Goal: Information Seeking & Learning: Learn about a topic

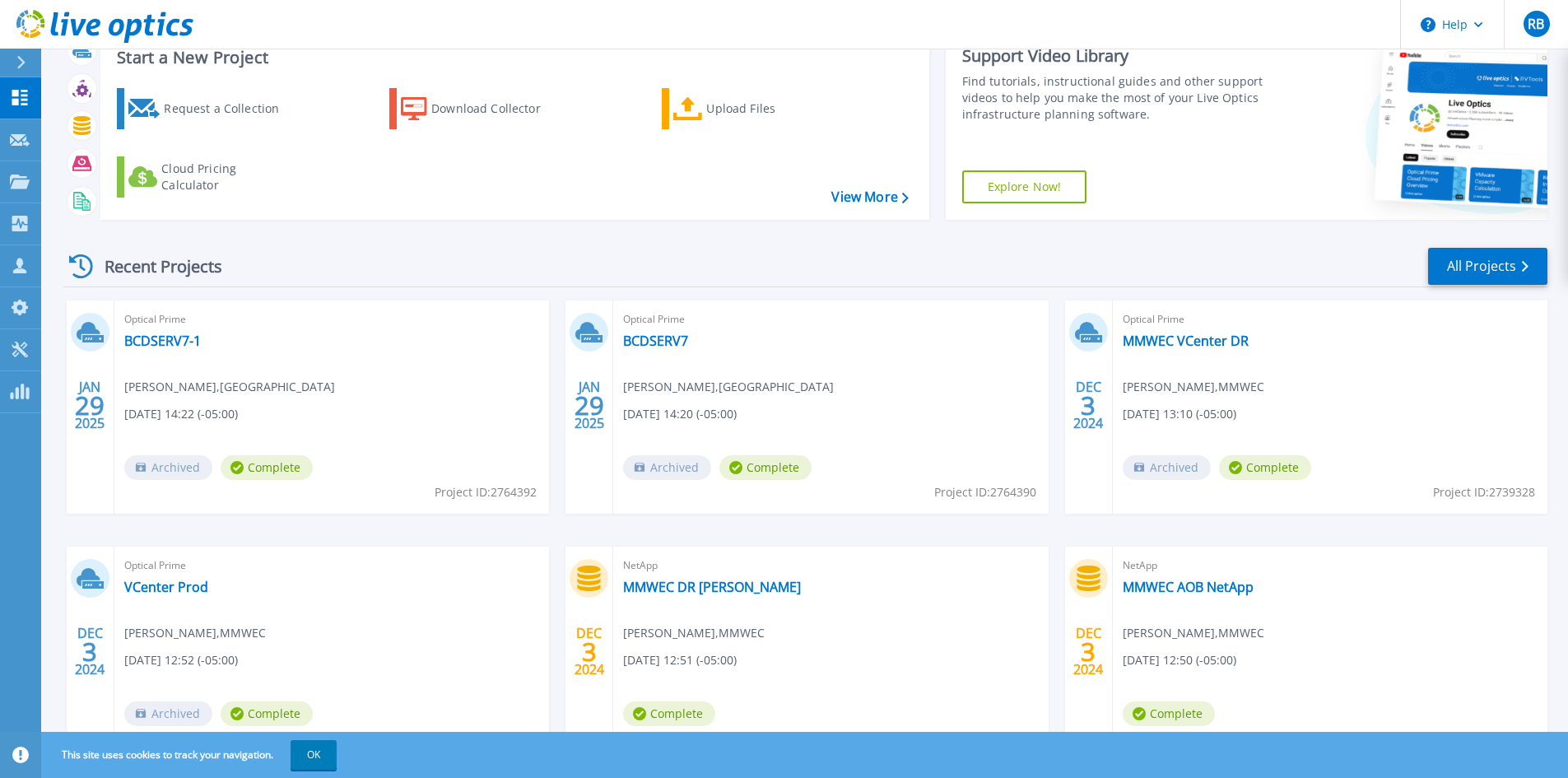
scroll to position [134, 0]
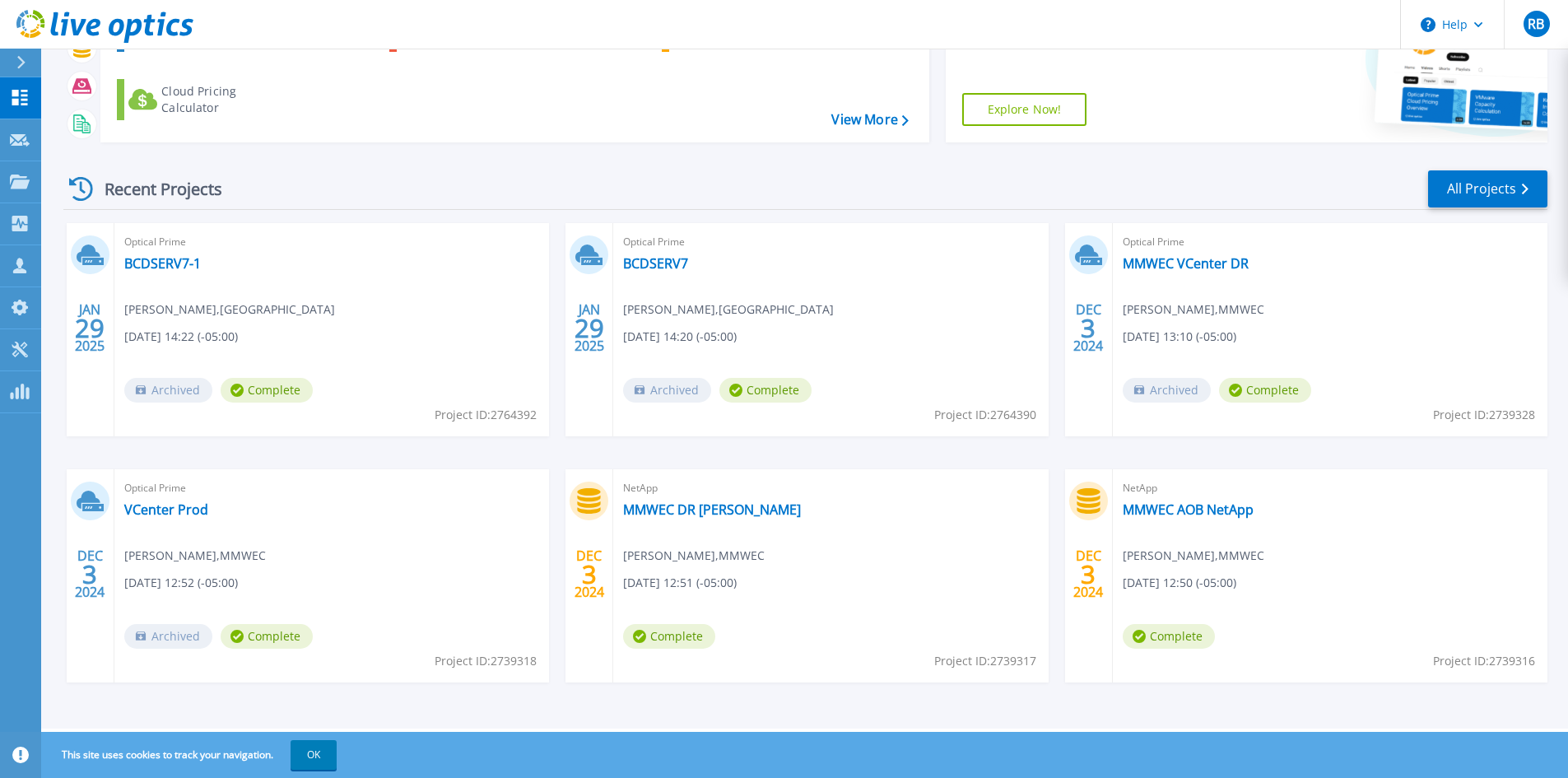
click at [272, 403] on span "Complete" at bounding box center [266, 389] width 92 height 24
click at [162, 509] on link "VCenter Prod" at bounding box center [166, 510] width 84 height 17
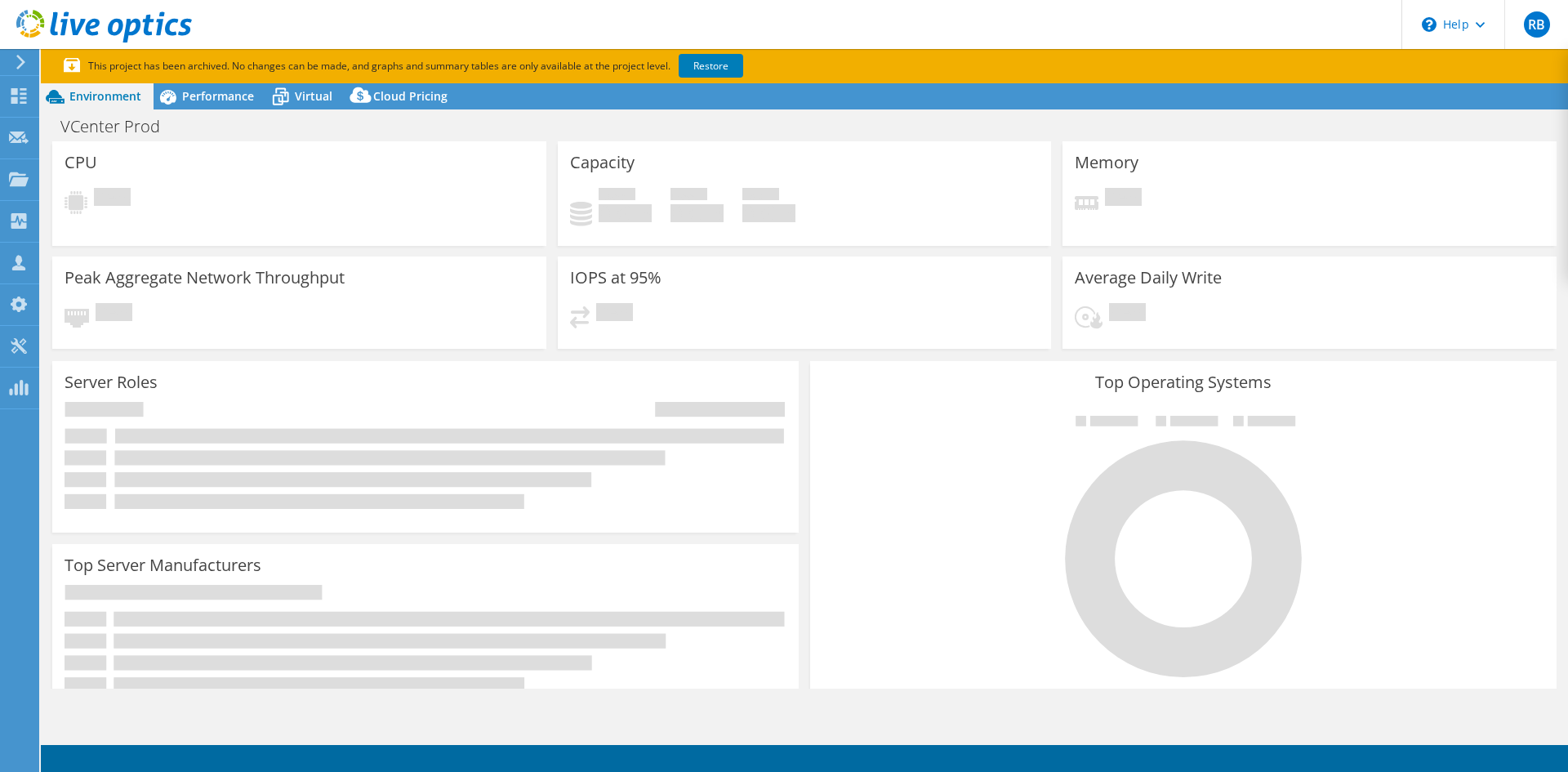
select select "USD"
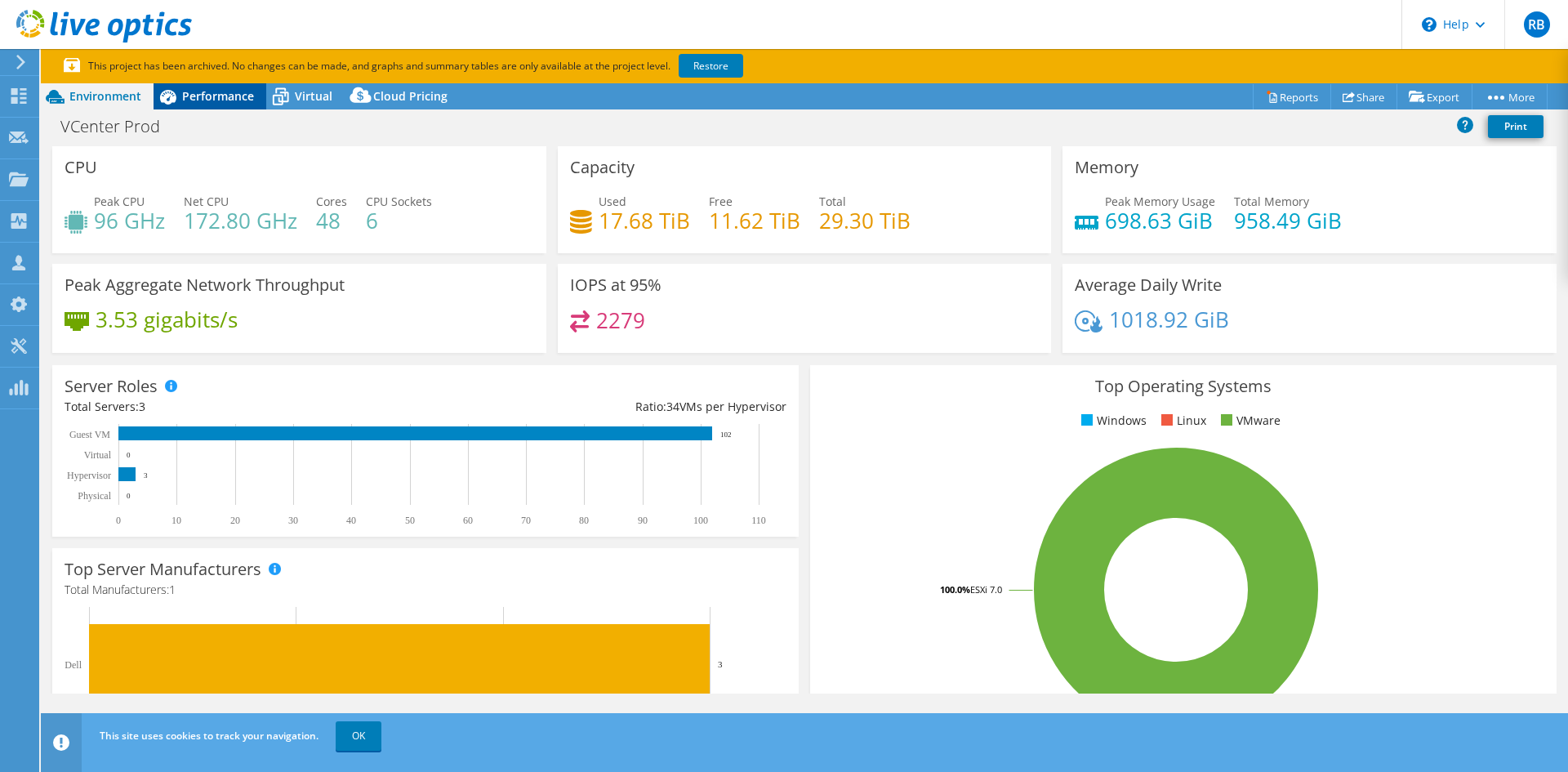
click at [220, 96] on span "Performance" at bounding box center [218, 96] width 72 height 16
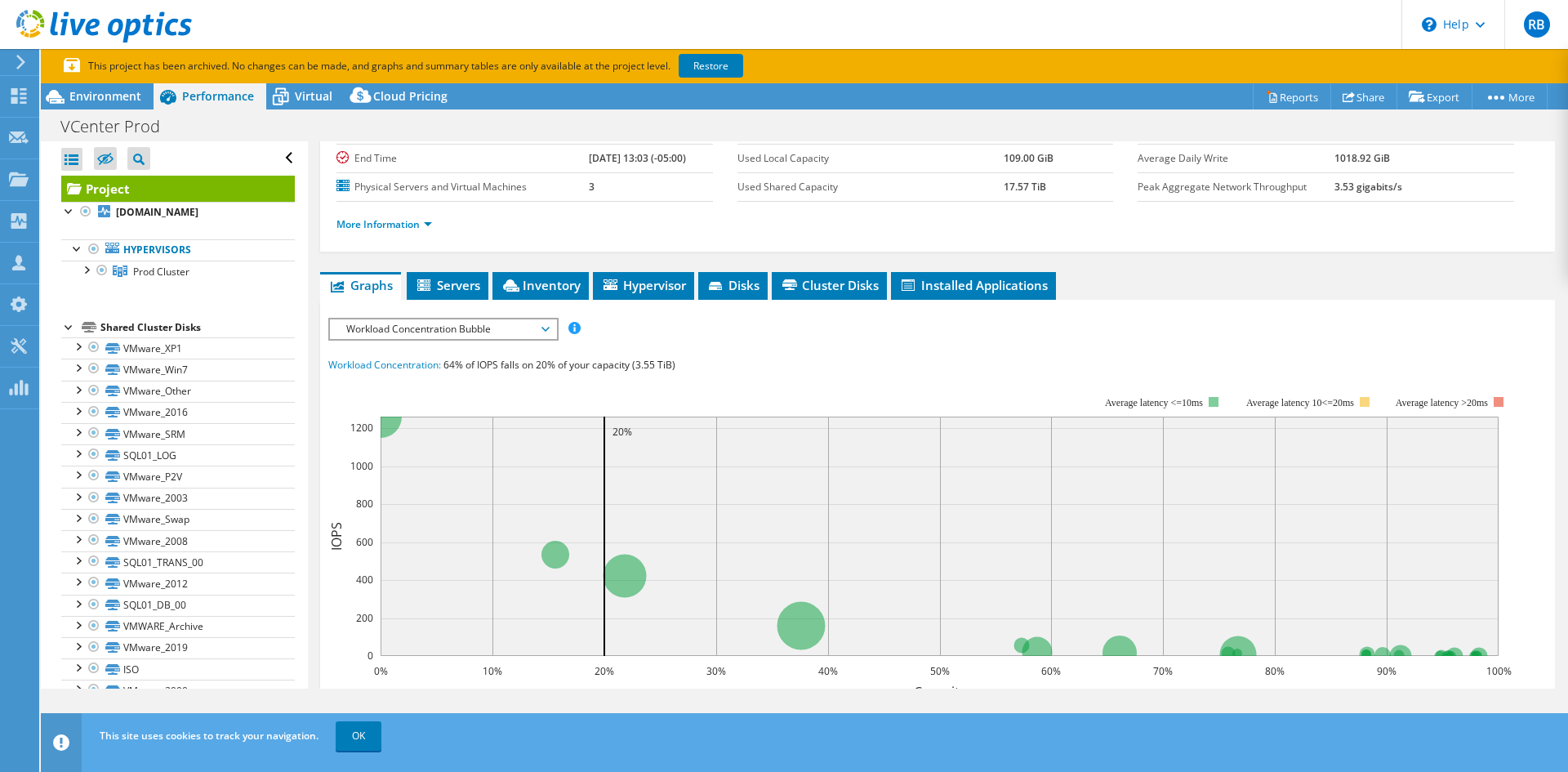
scroll to position [154, 0]
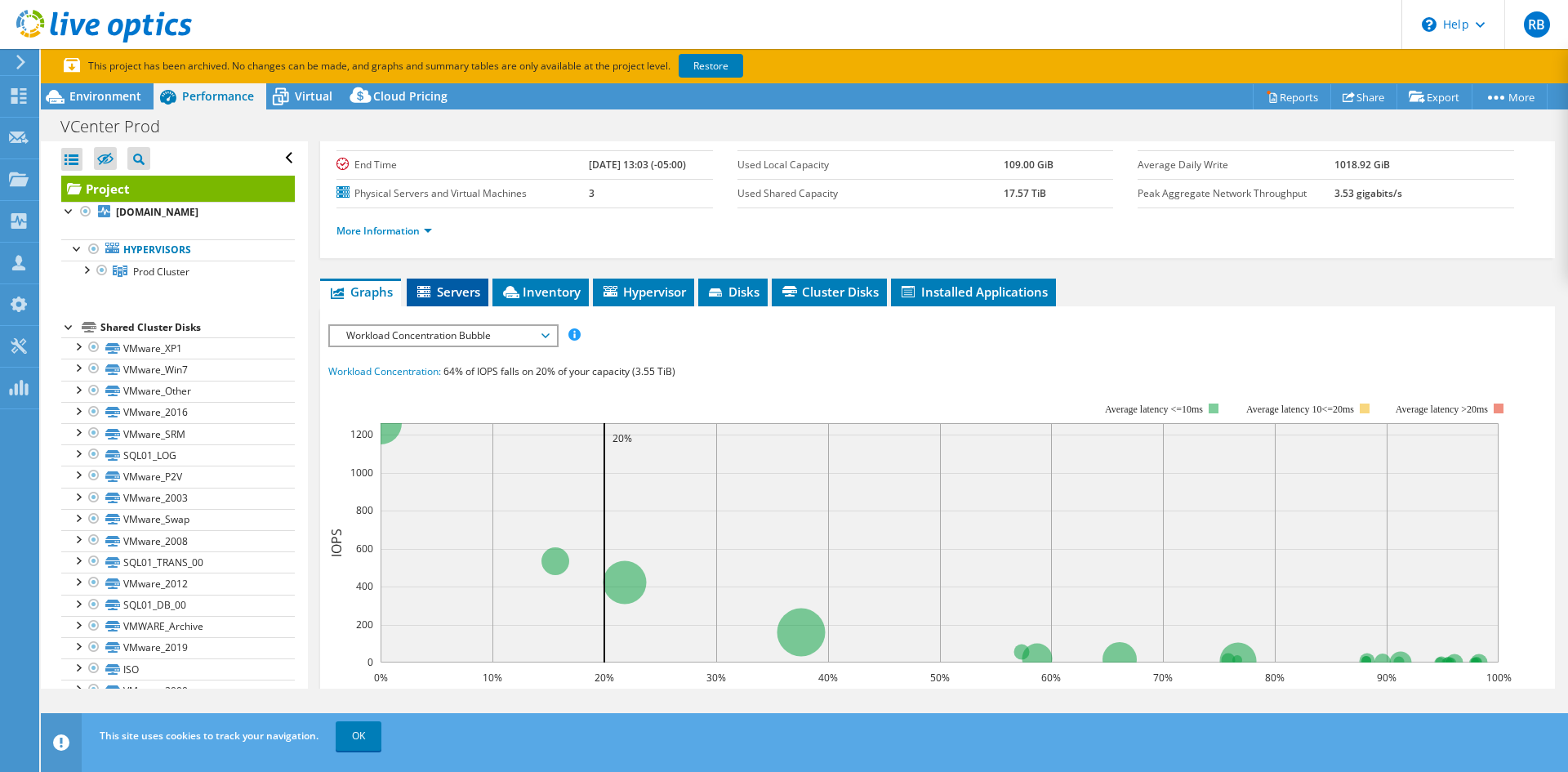
click at [472, 293] on span "Servers" at bounding box center [447, 292] width 66 height 17
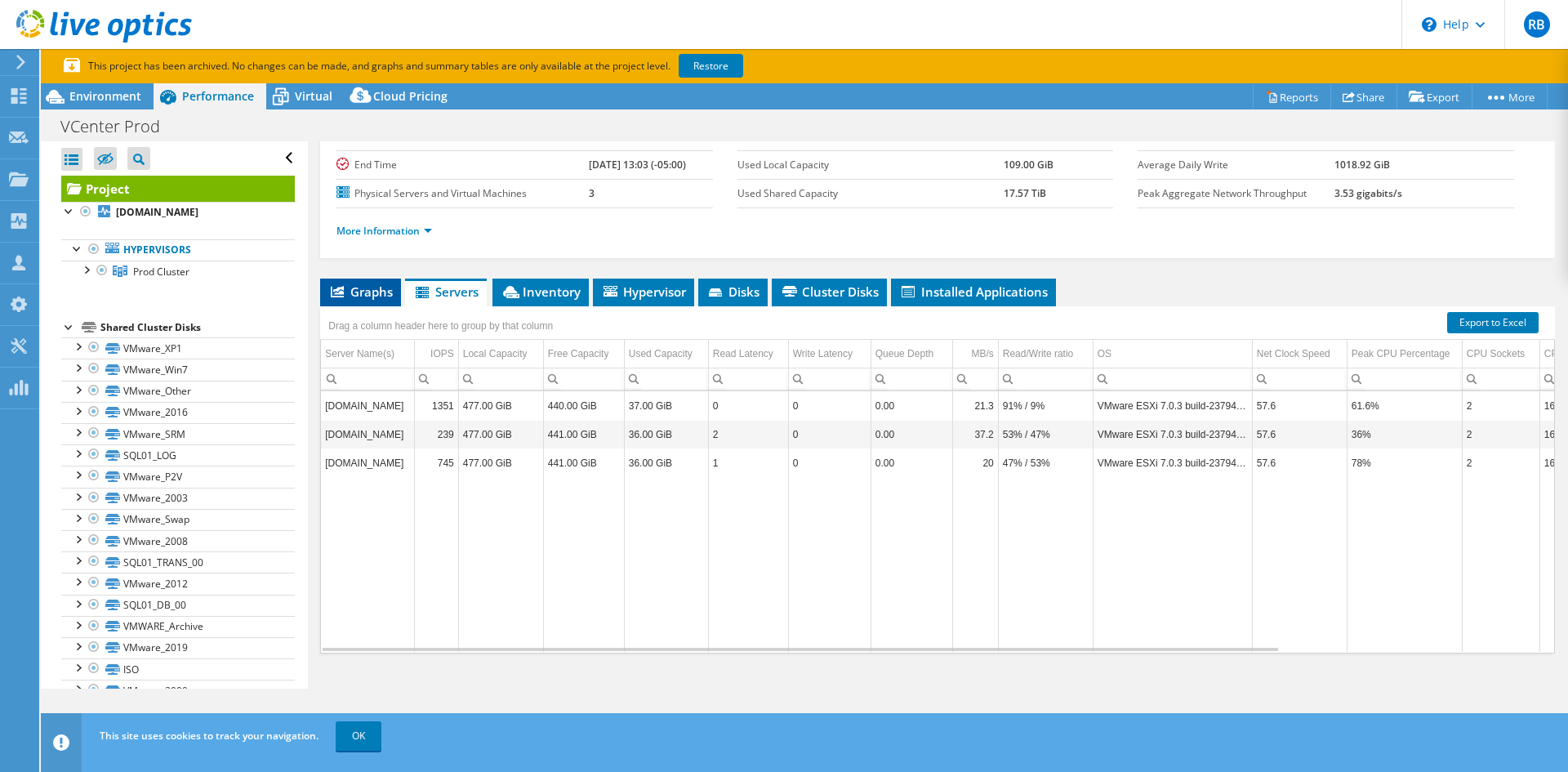
click at [347, 289] on span "Graphs" at bounding box center [360, 292] width 65 height 17
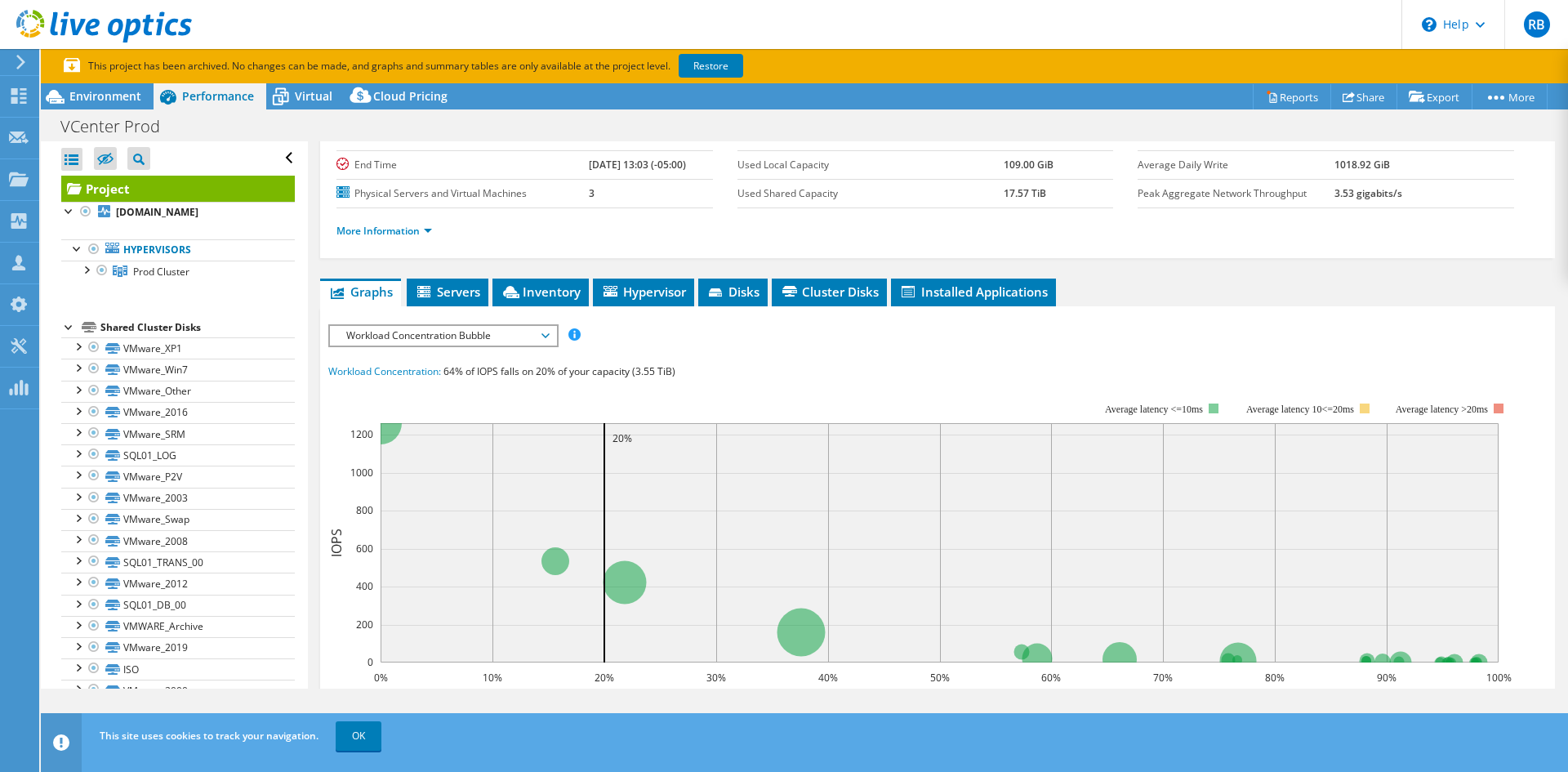
click at [537, 332] on span "Workload Concentration Bubble" at bounding box center [443, 336] width 210 height 20
click at [537, 332] on span "Workload Concentration Bubble" at bounding box center [443, 336] width 210 height 20
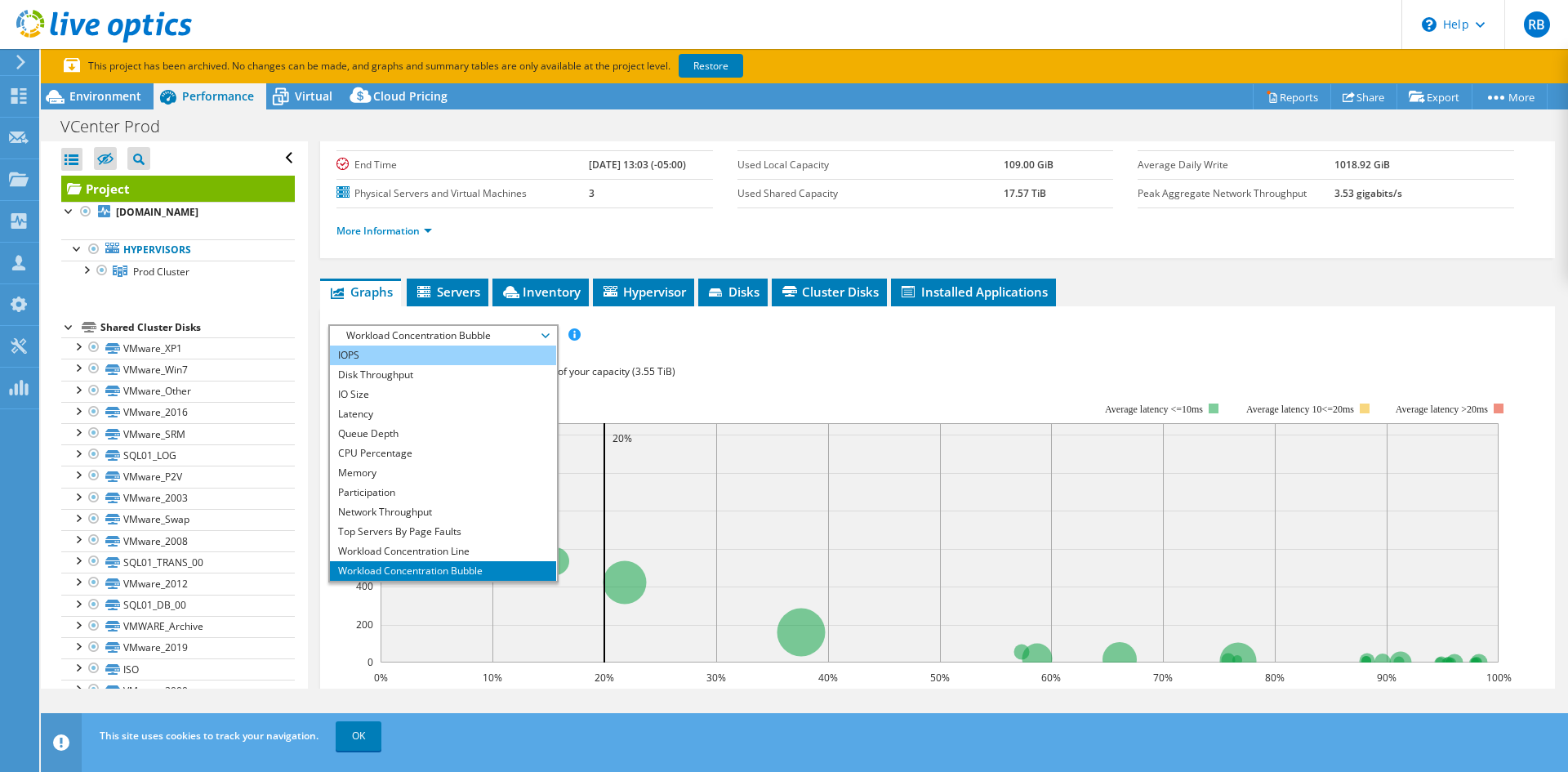
click at [465, 349] on li "IOPS" at bounding box center [443, 356] width 226 height 20
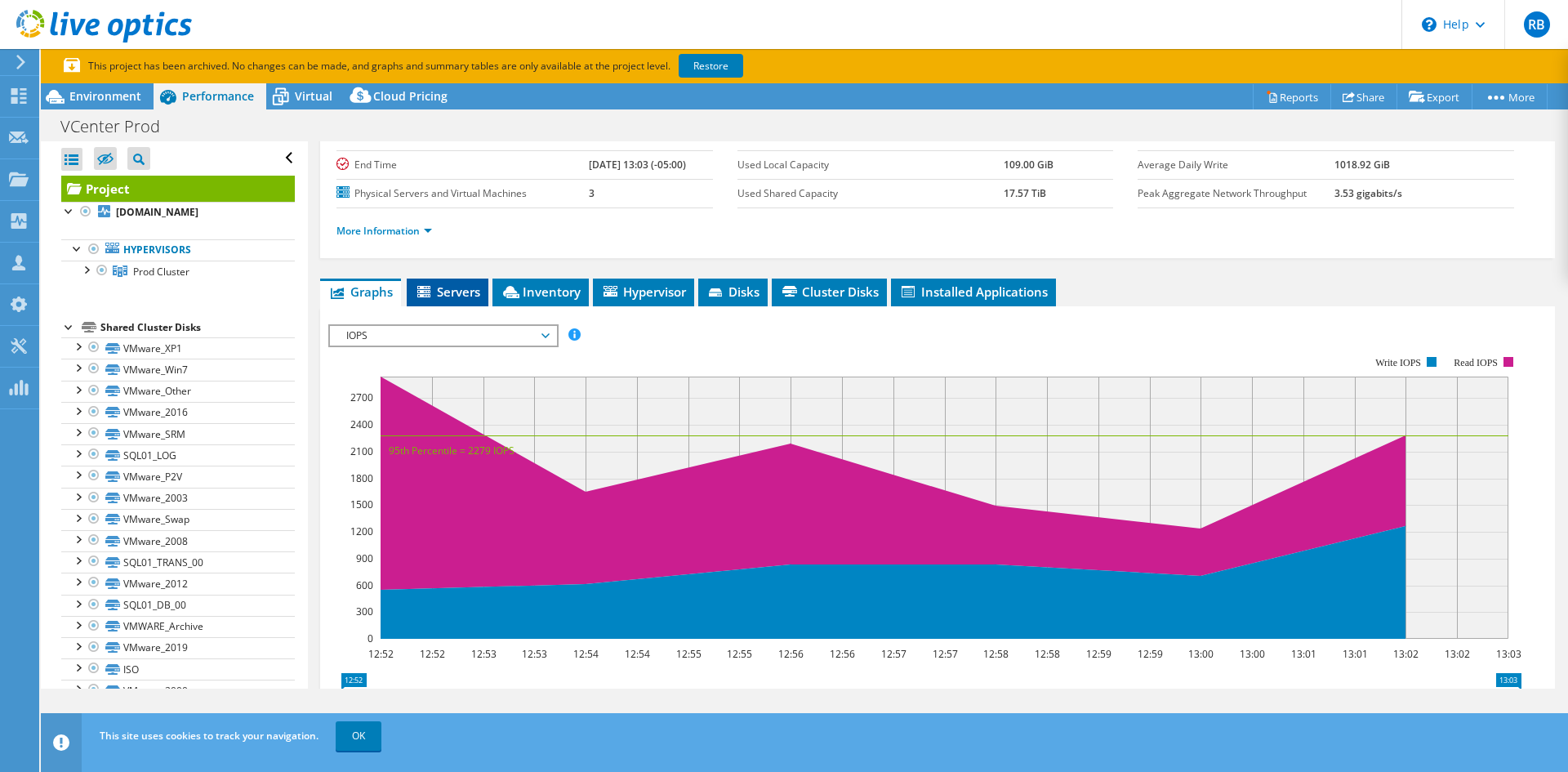
click at [453, 287] on span "Servers" at bounding box center [447, 292] width 66 height 17
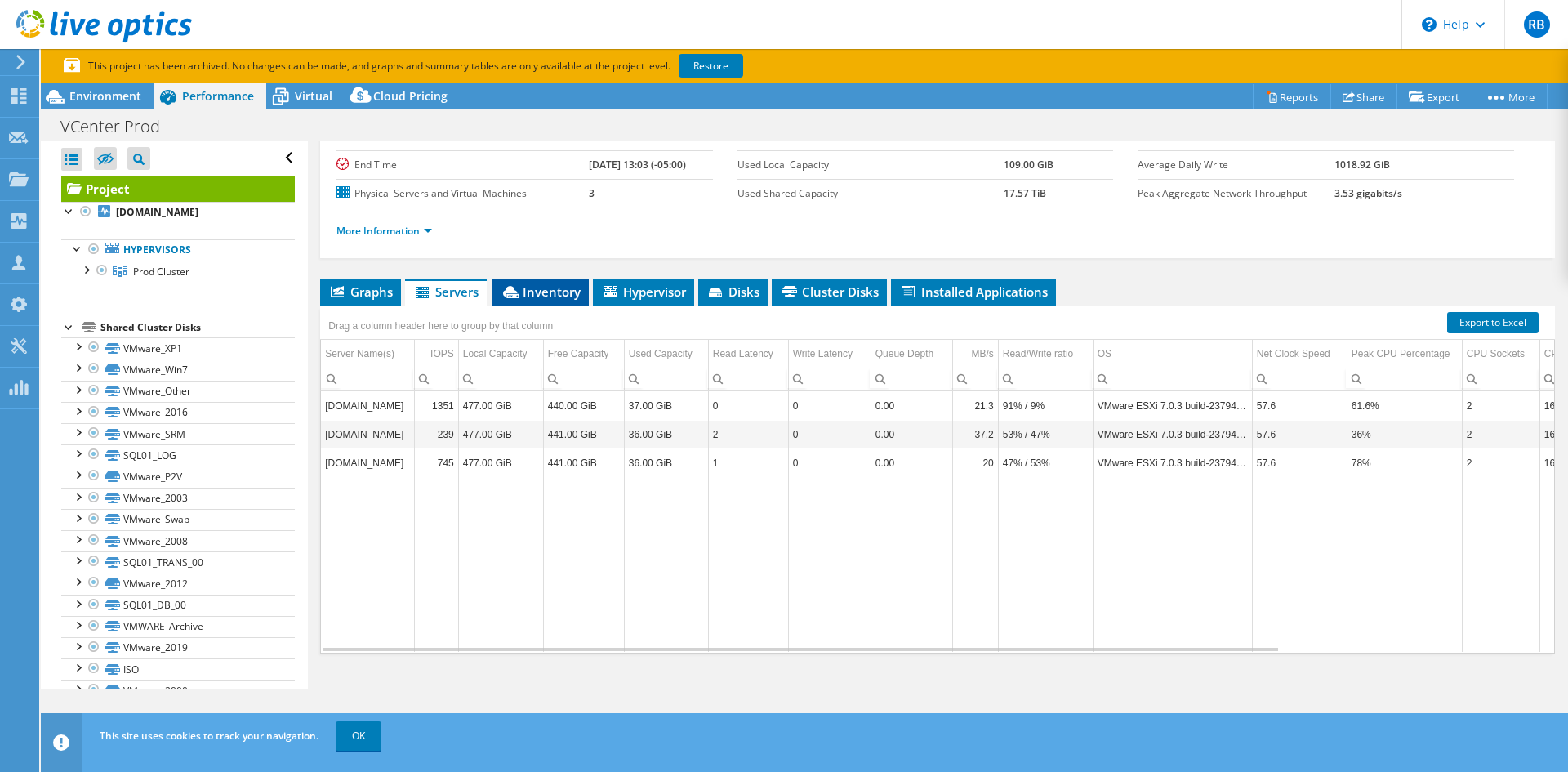
click at [537, 288] on span "Inventory" at bounding box center [541, 292] width 80 height 17
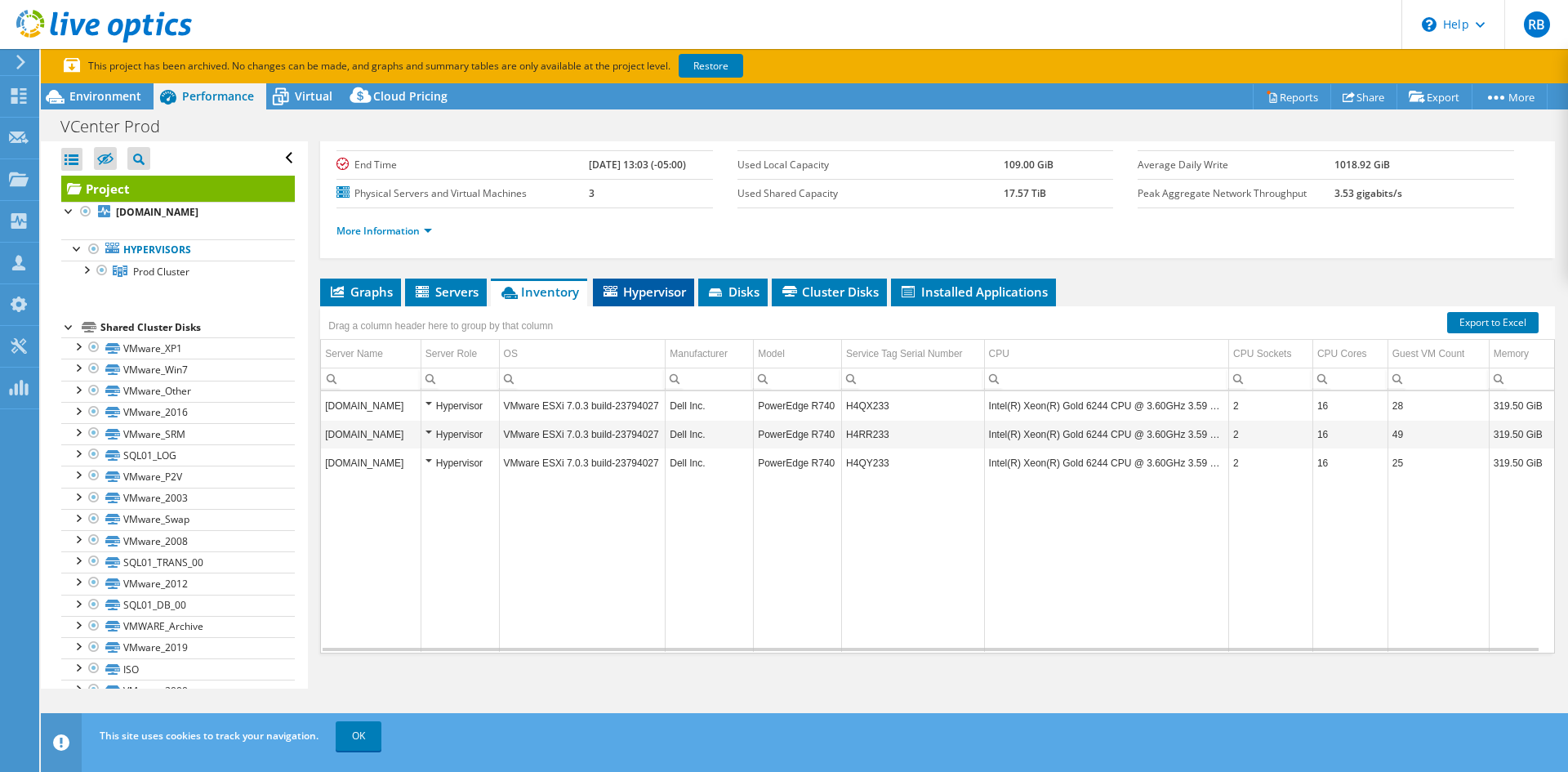
click at [647, 290] on span "Hypervisor" at bounding box center [644, 292] width 85 height 17
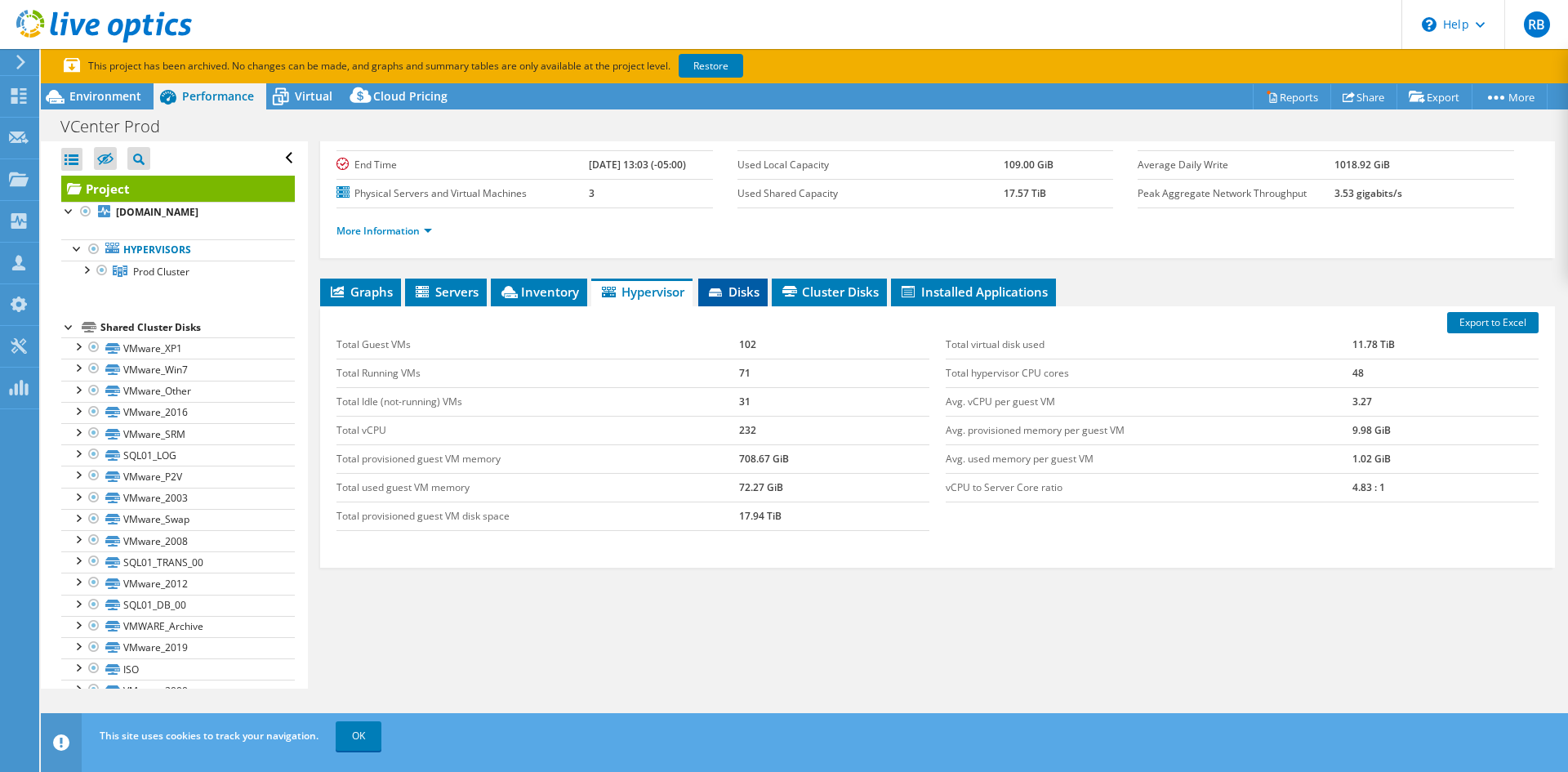
click at [725, 288] on icon at bounding box center [717, 293] width 17 height 11
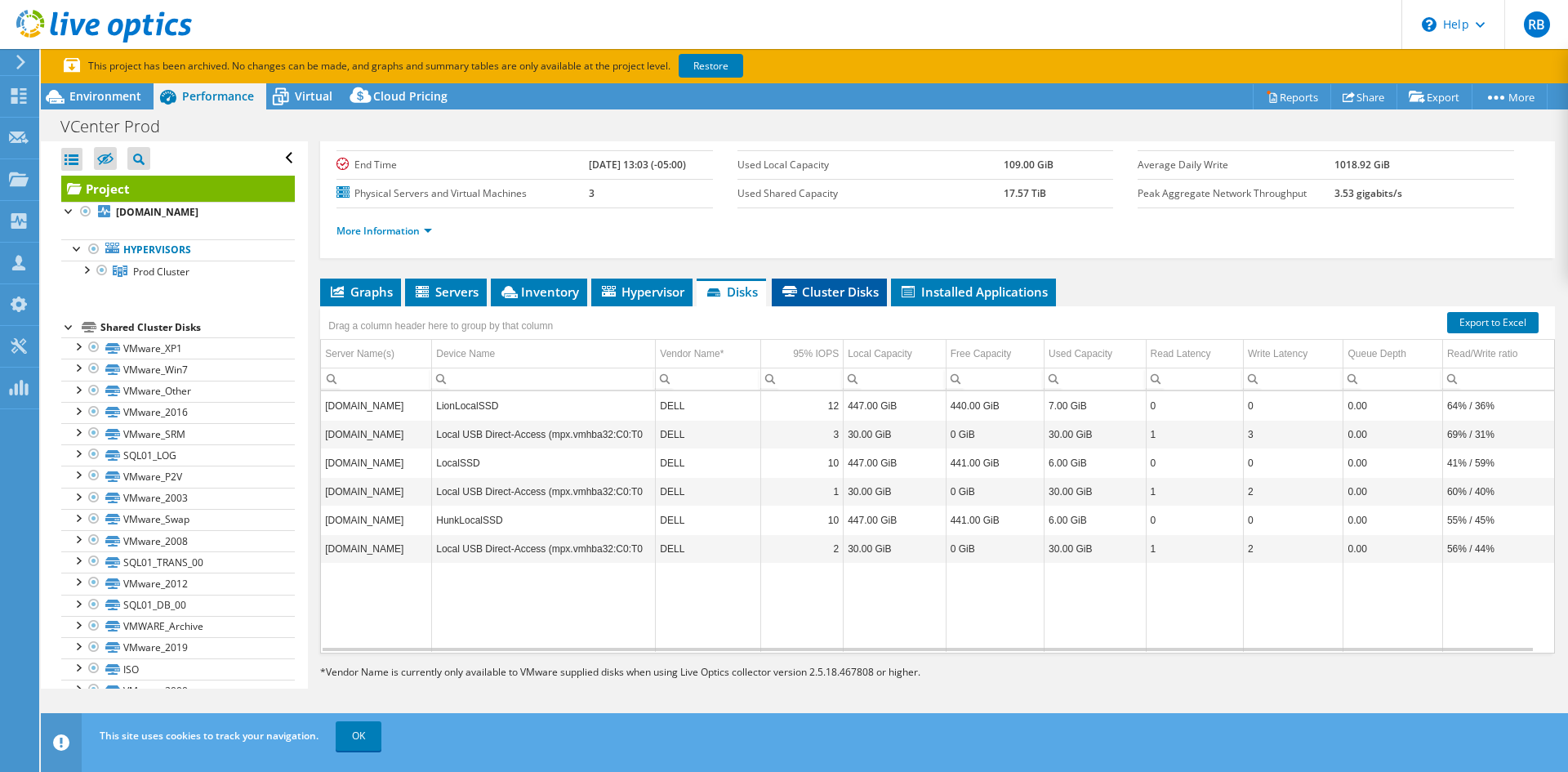
click at [862, 293] on span "Cluster Disks" at bounding box center [829, 292] width 99 height 17
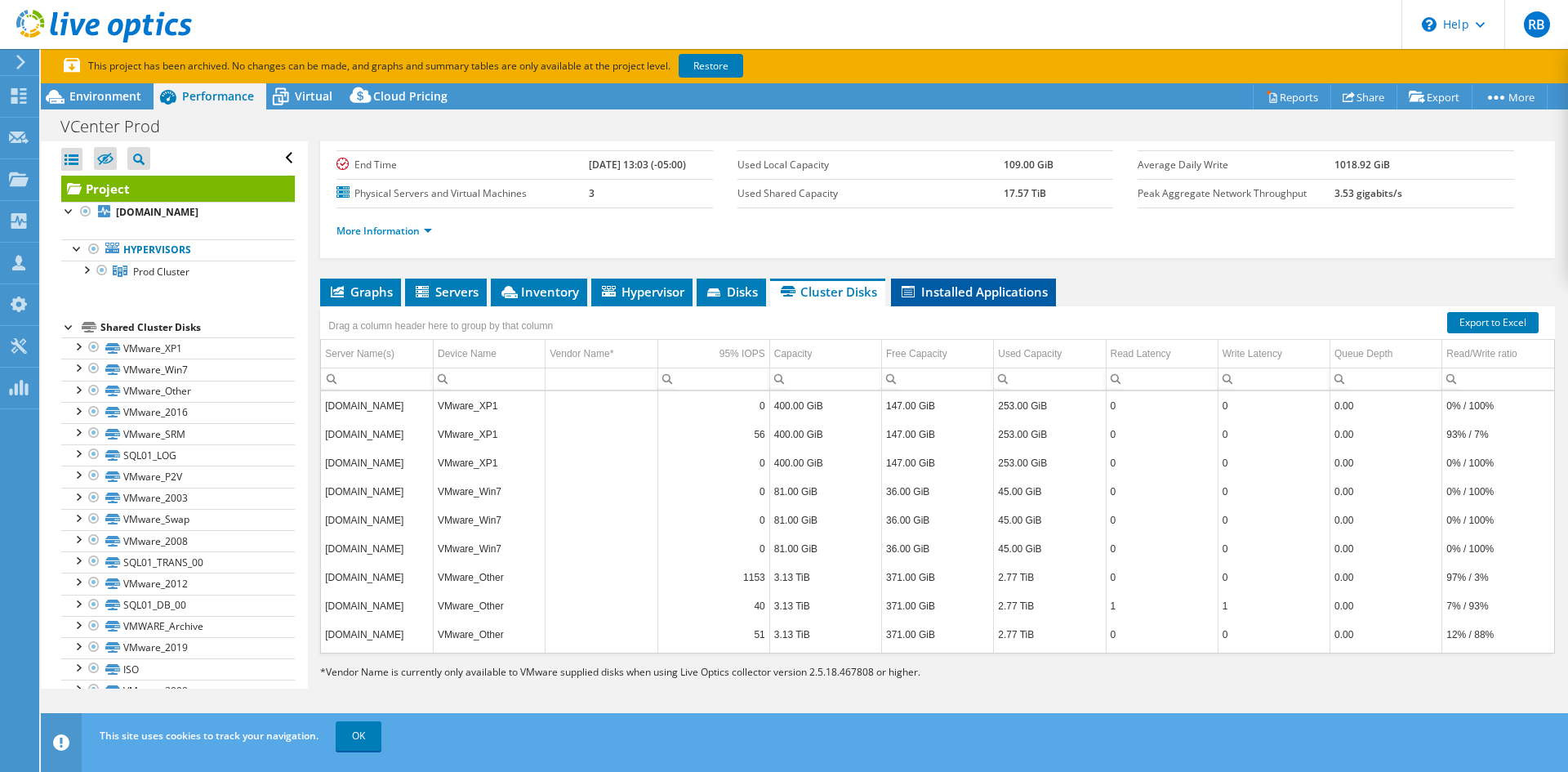
click at [997, 297] on span "Installed Applications" at bounding box center [973, 292] width 149 height 17
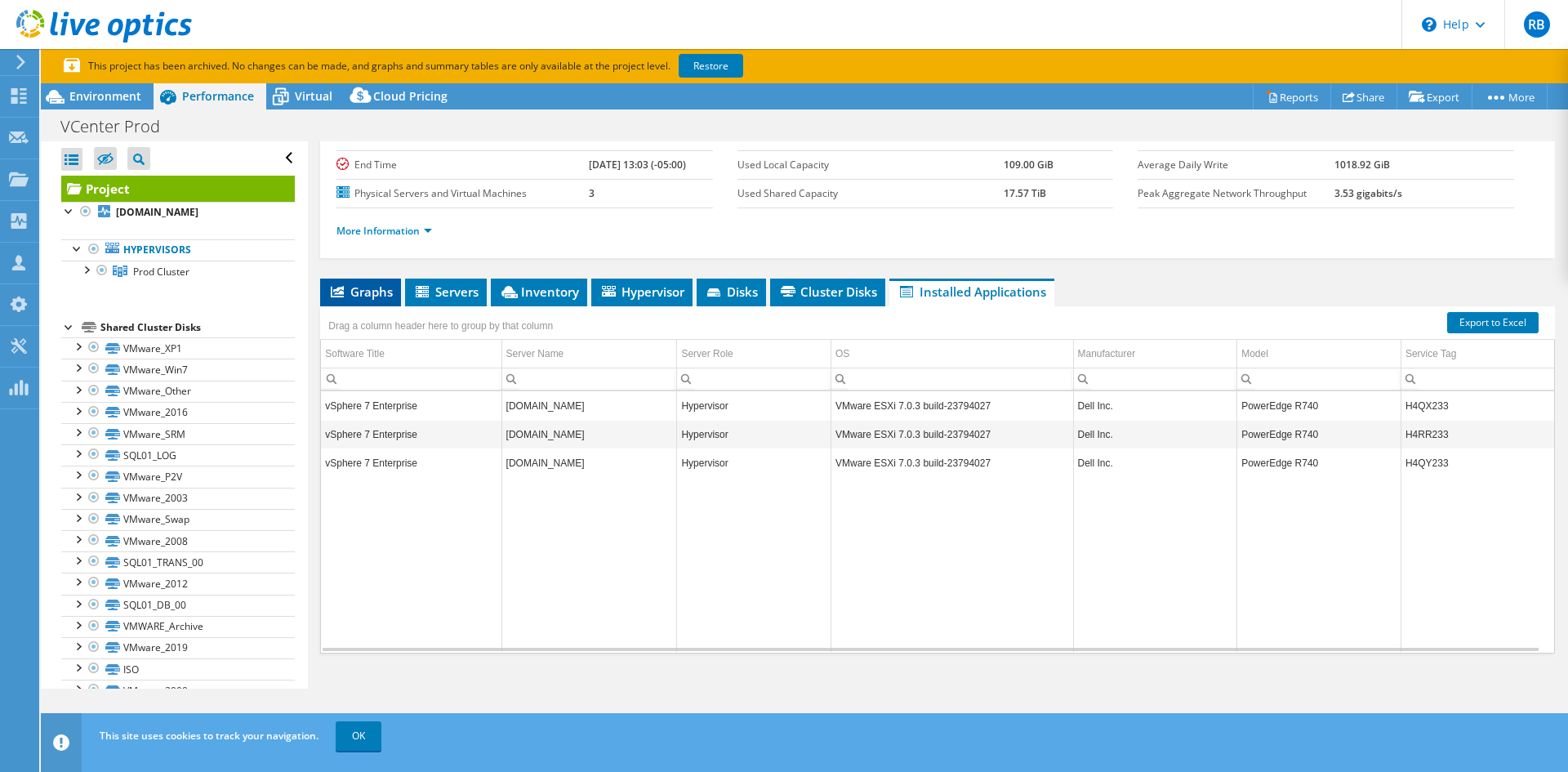
click at [380, 283] on li "Graphs" at bounding box center [360, 292] width 81 height 27
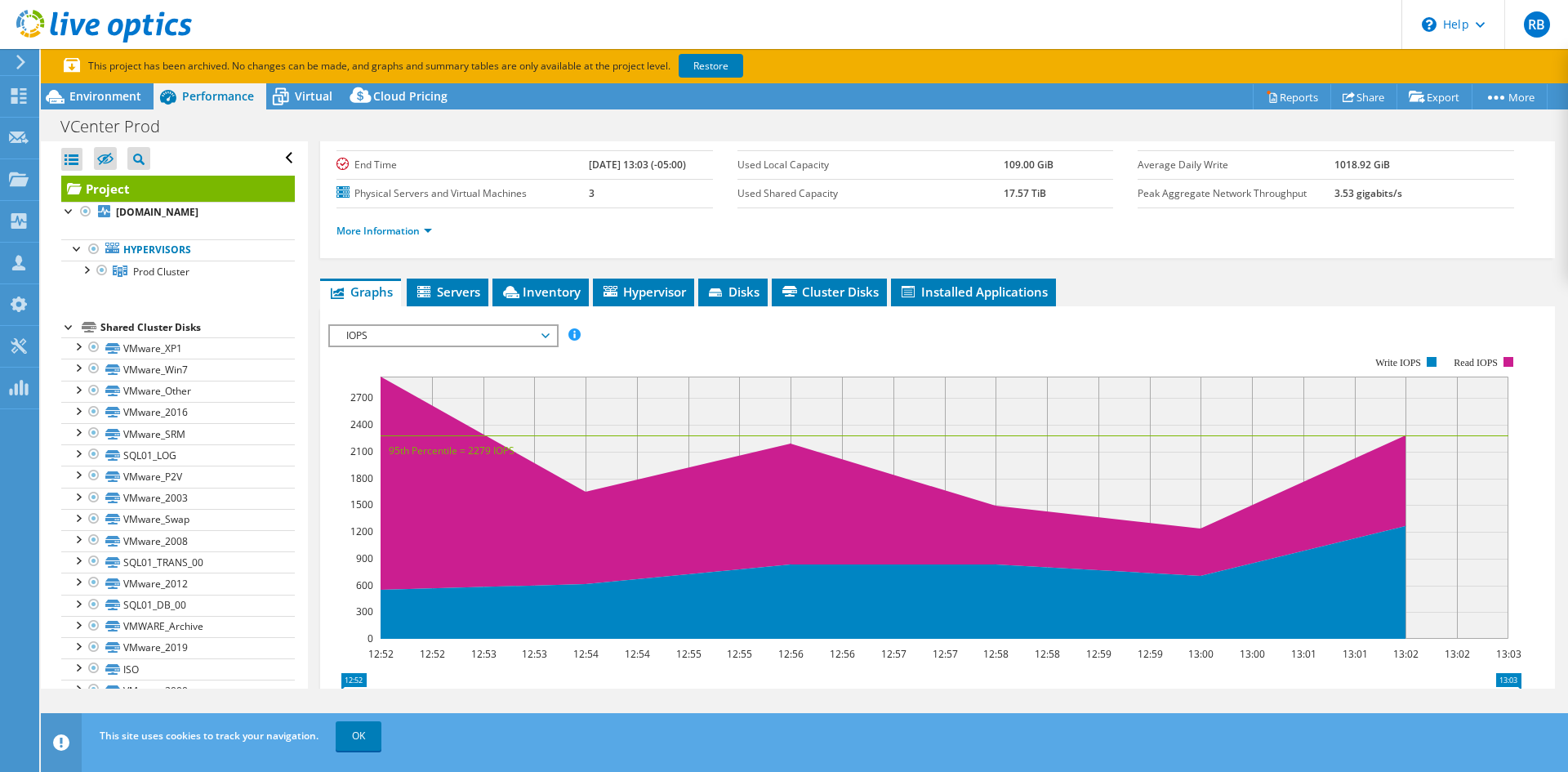
click at [548, 330] on span "IOPS" at bounding box center [443, 336] width 210 height 20
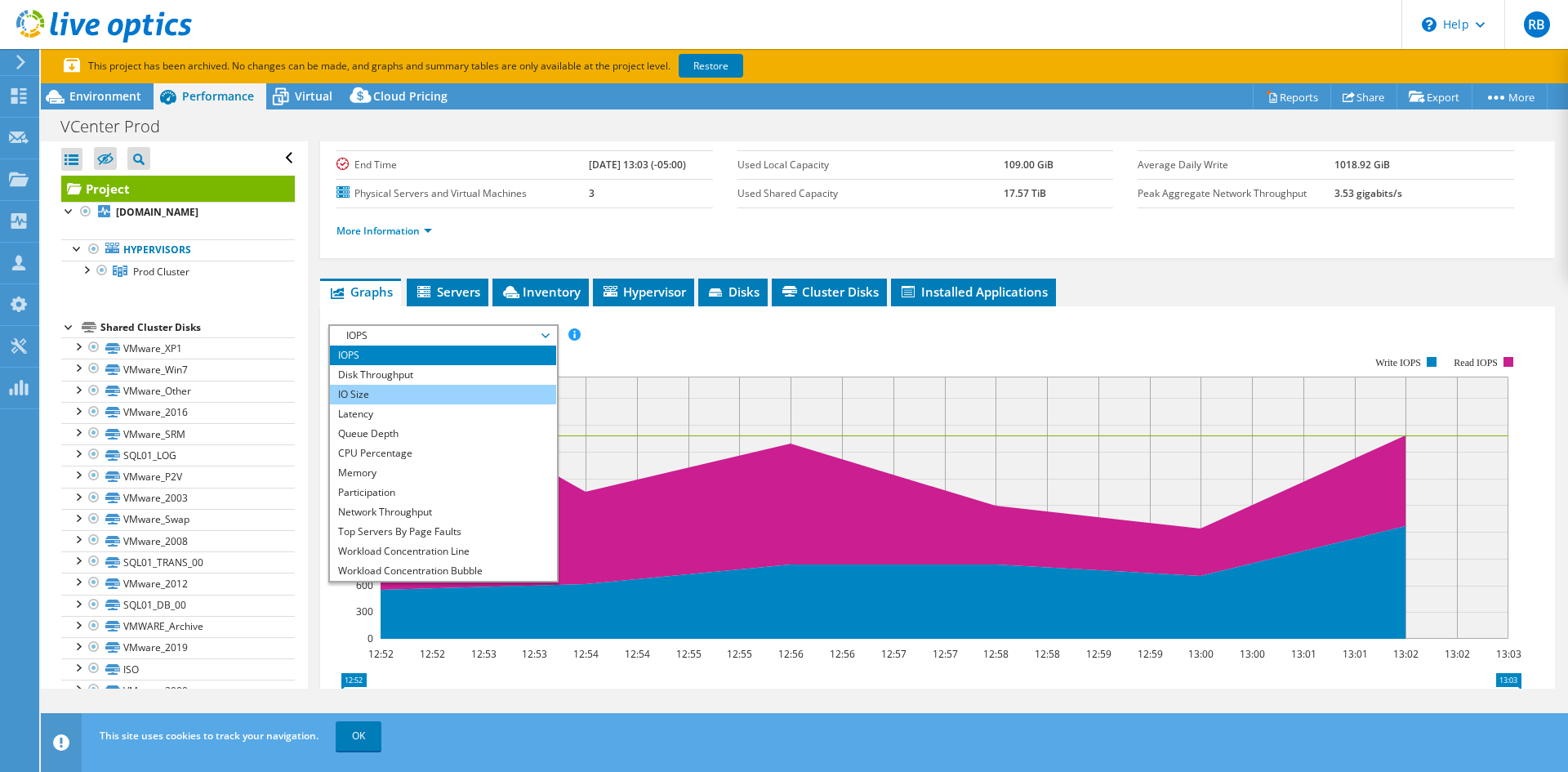
click at [468, 391] on li "IO Size" at bounding box center [443, 395] width 226 height 20
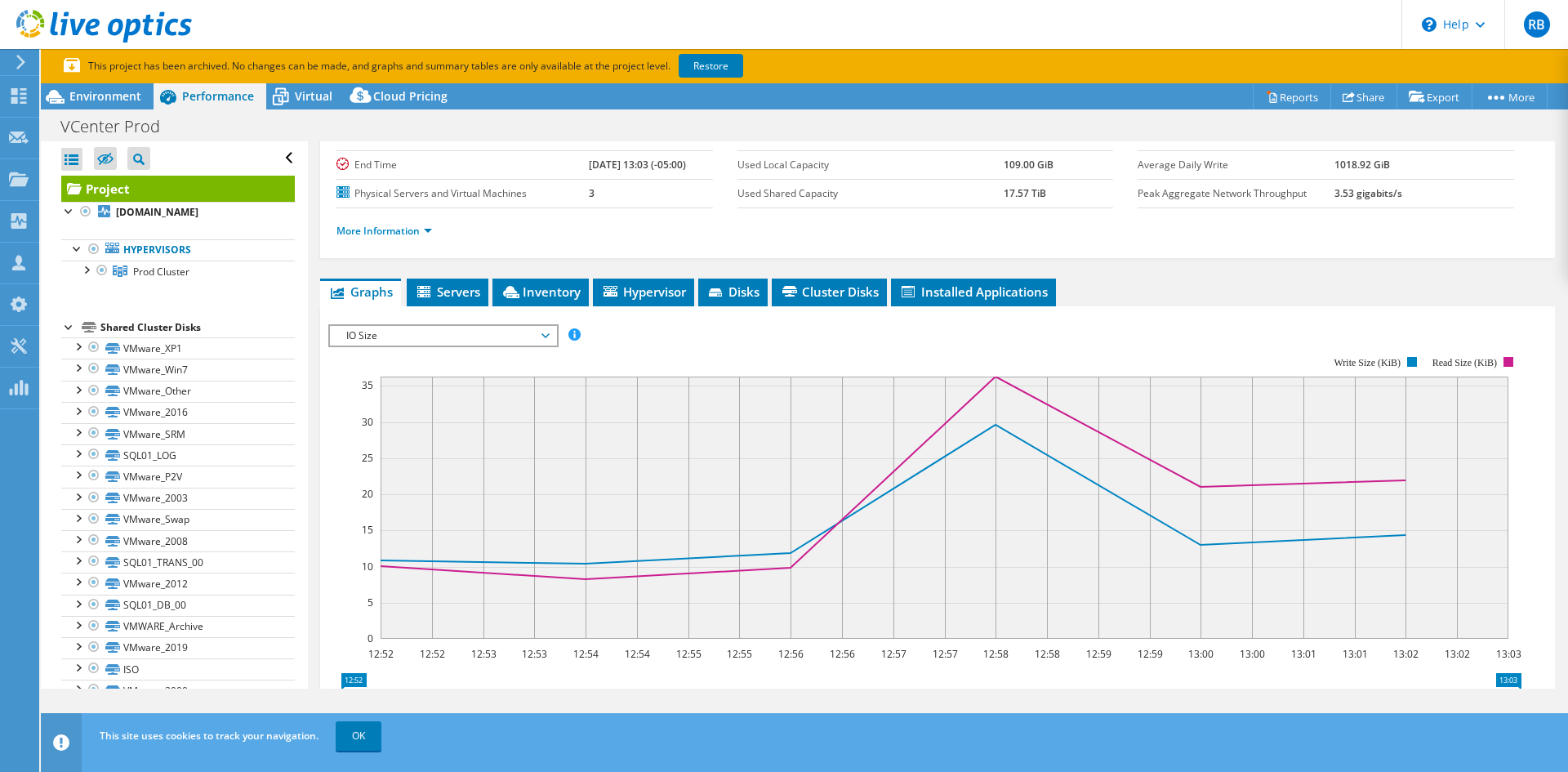
click at [549, 333] on icon at bounding box center [546, 336] width 8 height 5
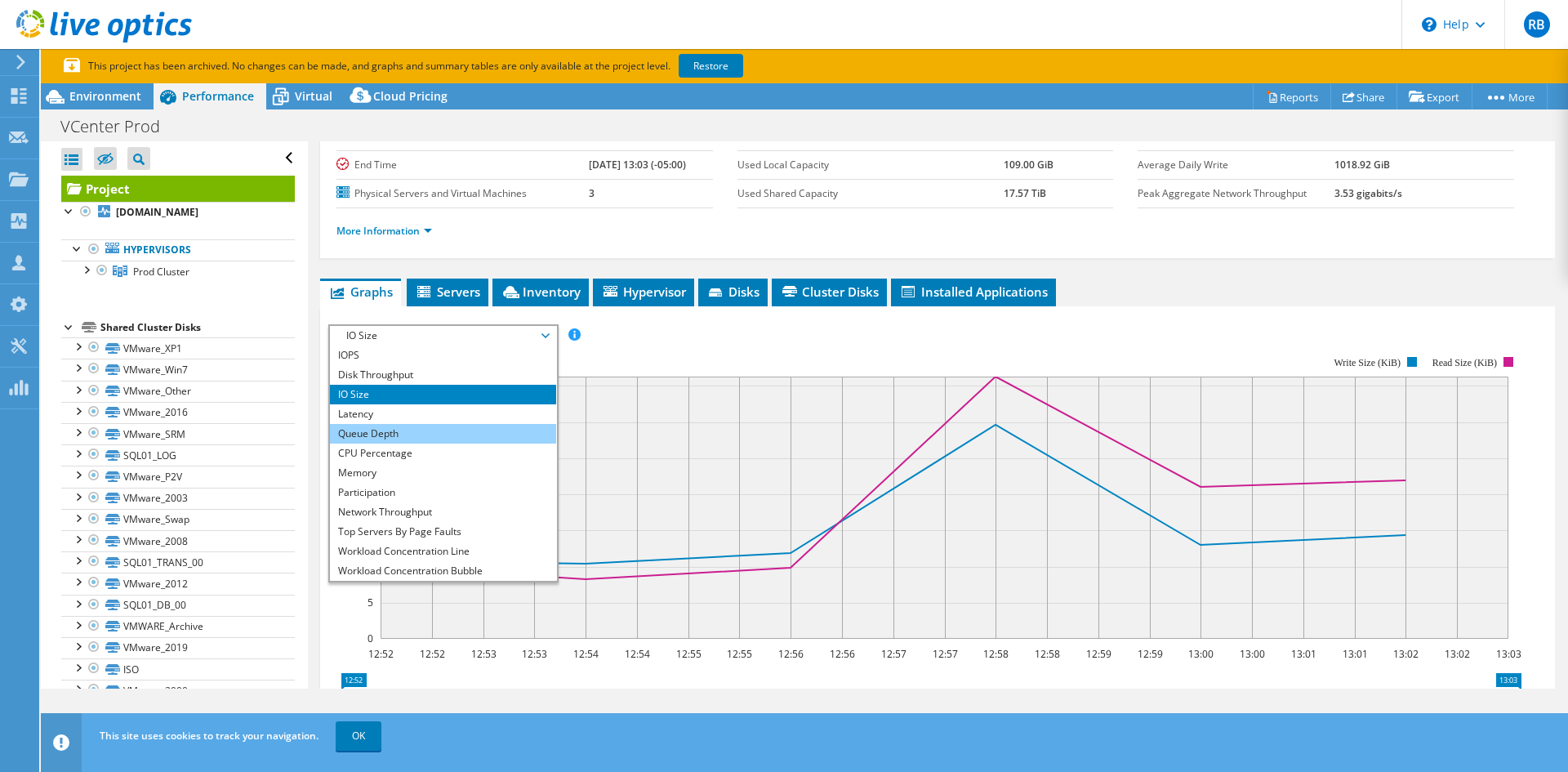
click at [485, 424] on li "Queue Depth" at bounding box center [443, 434] width 226 height 20
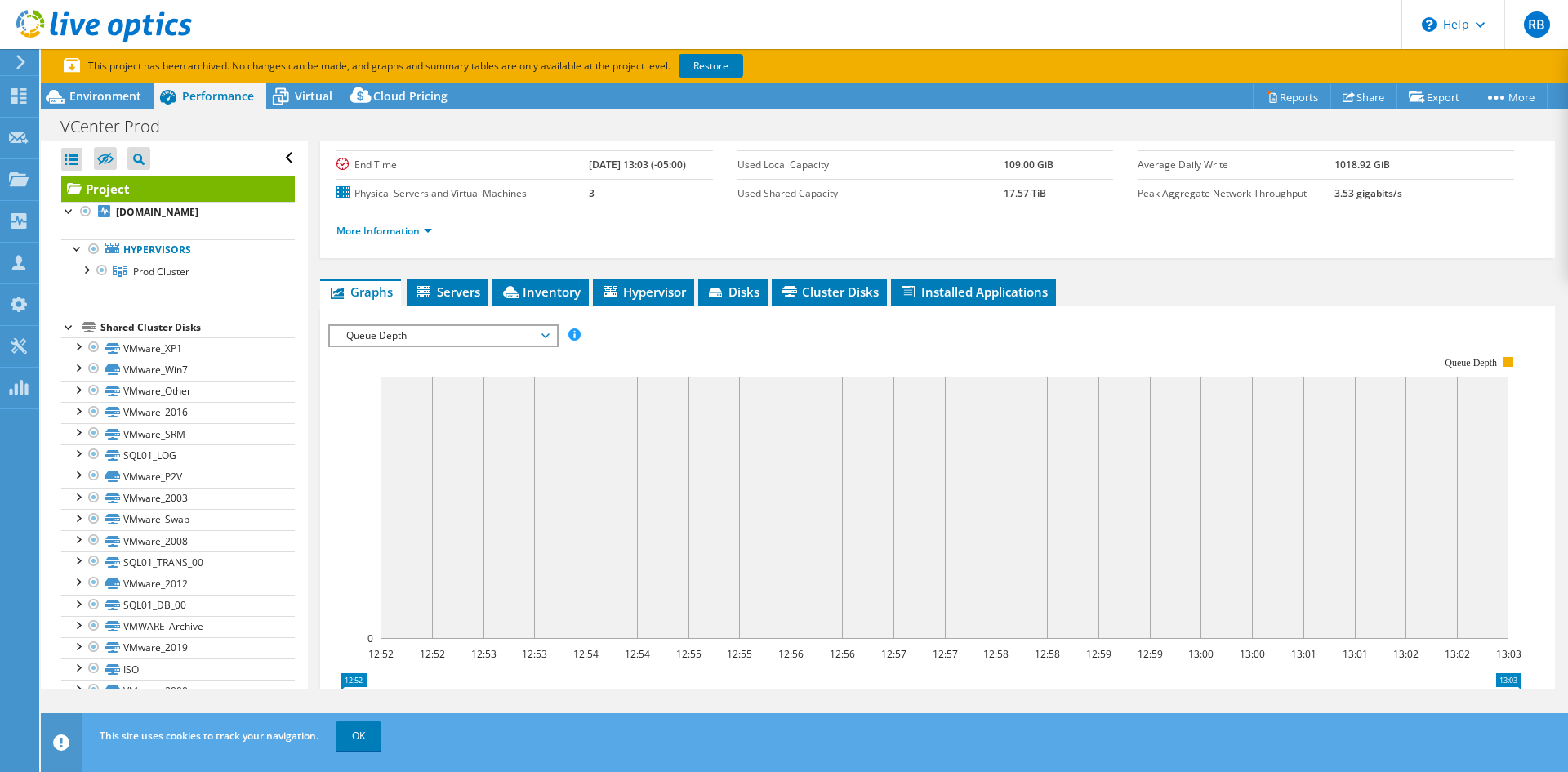
click at [551, 331] on span "Queue Depth" at bounding box center [443, 336] width 226 height 20
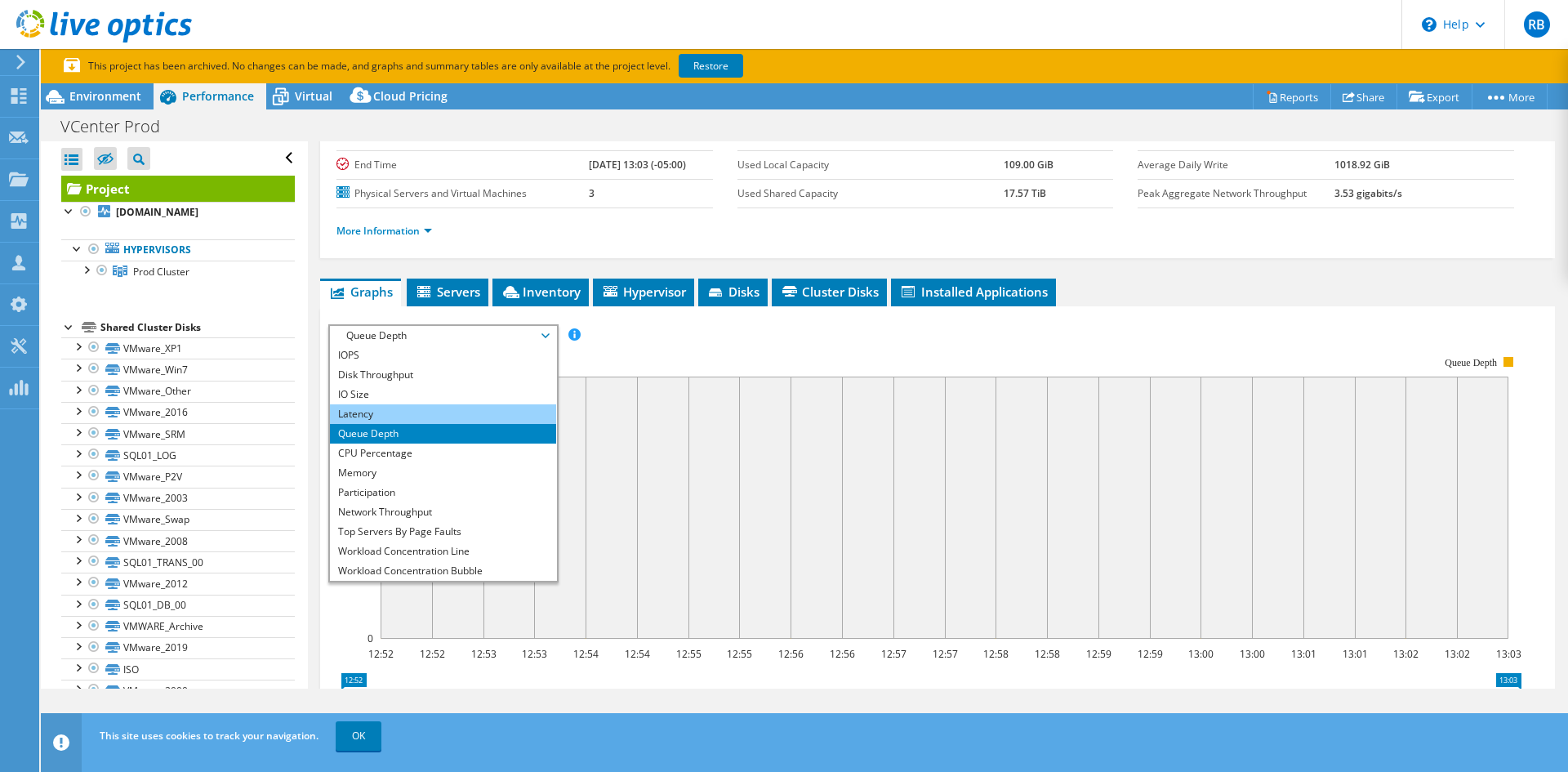
click at [485, 411] on li "Latency" at bounding box center [443, 415] width 226 height 20
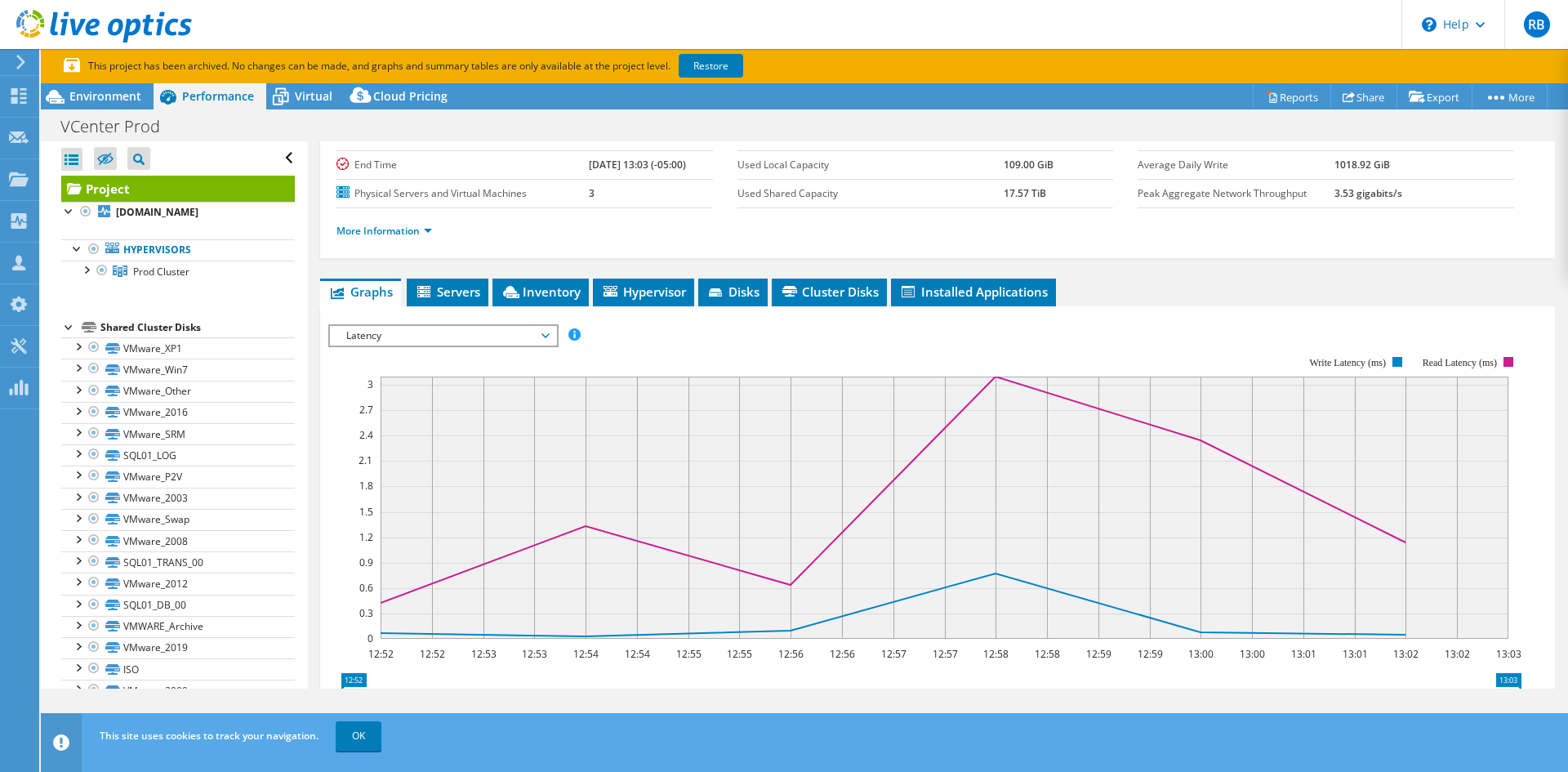
click at [547, 337] on span "Latency" at bounding box center [443, 336] width 210 height 20
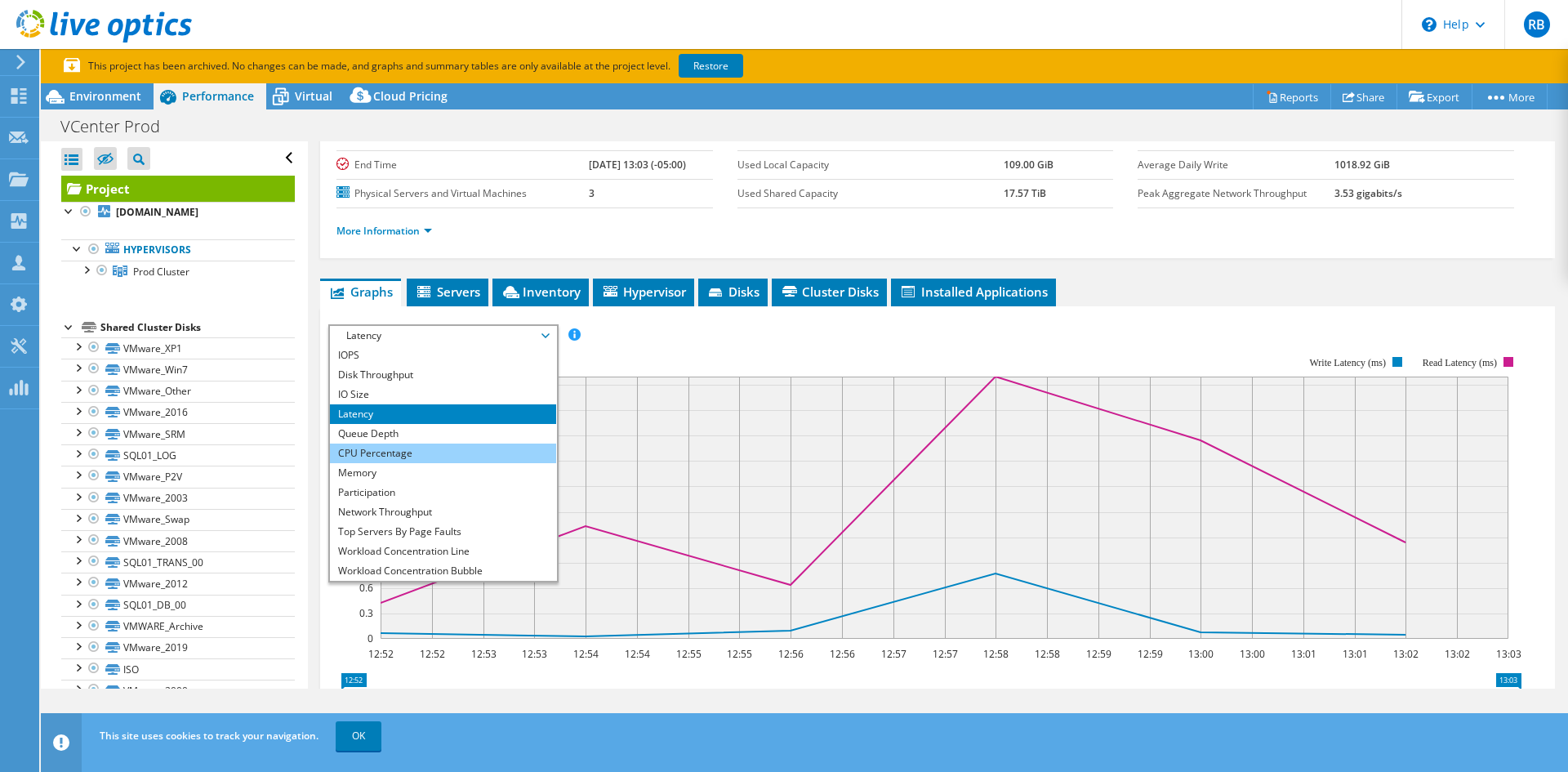
click at [453, 448] on li "CPU Percentage" at bounding box center [443, 454] width 226 height 20
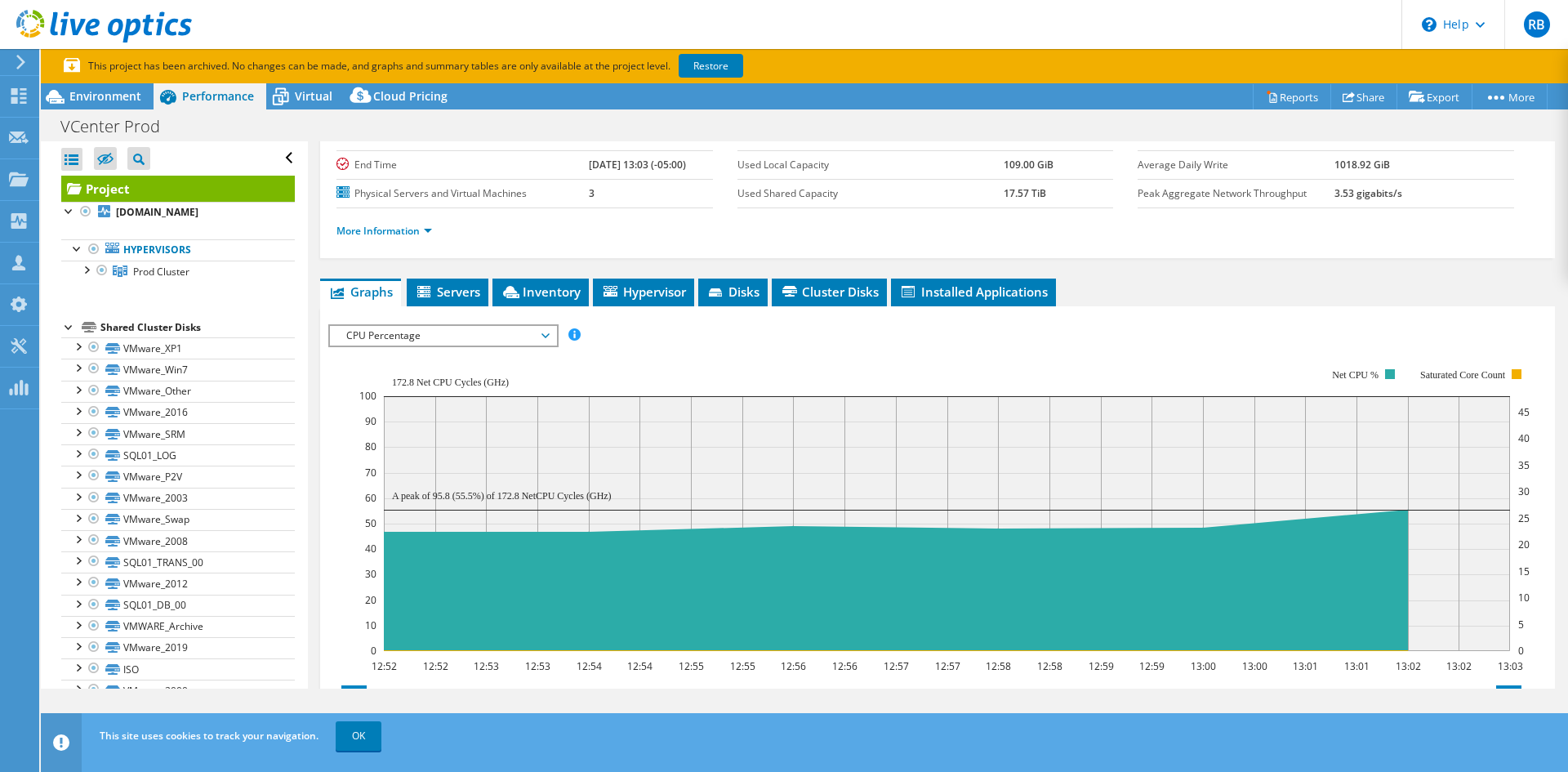
click at [545, 334] on span "CPU Percentage" at bounding box center [443, 336] width 210 height 20
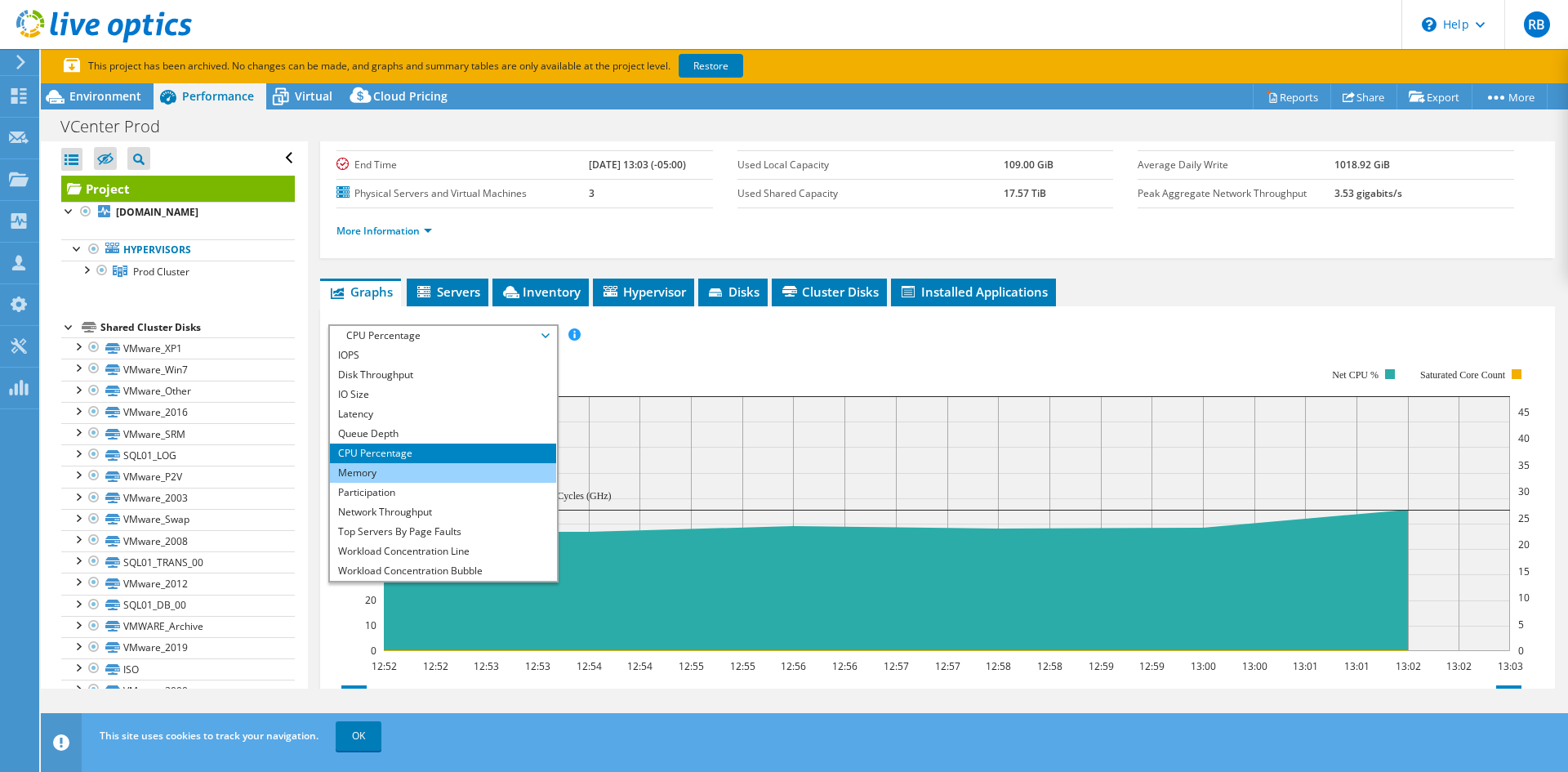
click at [411, 467] on li "Memory" at bounding box center [443, 473] width 226 height 20
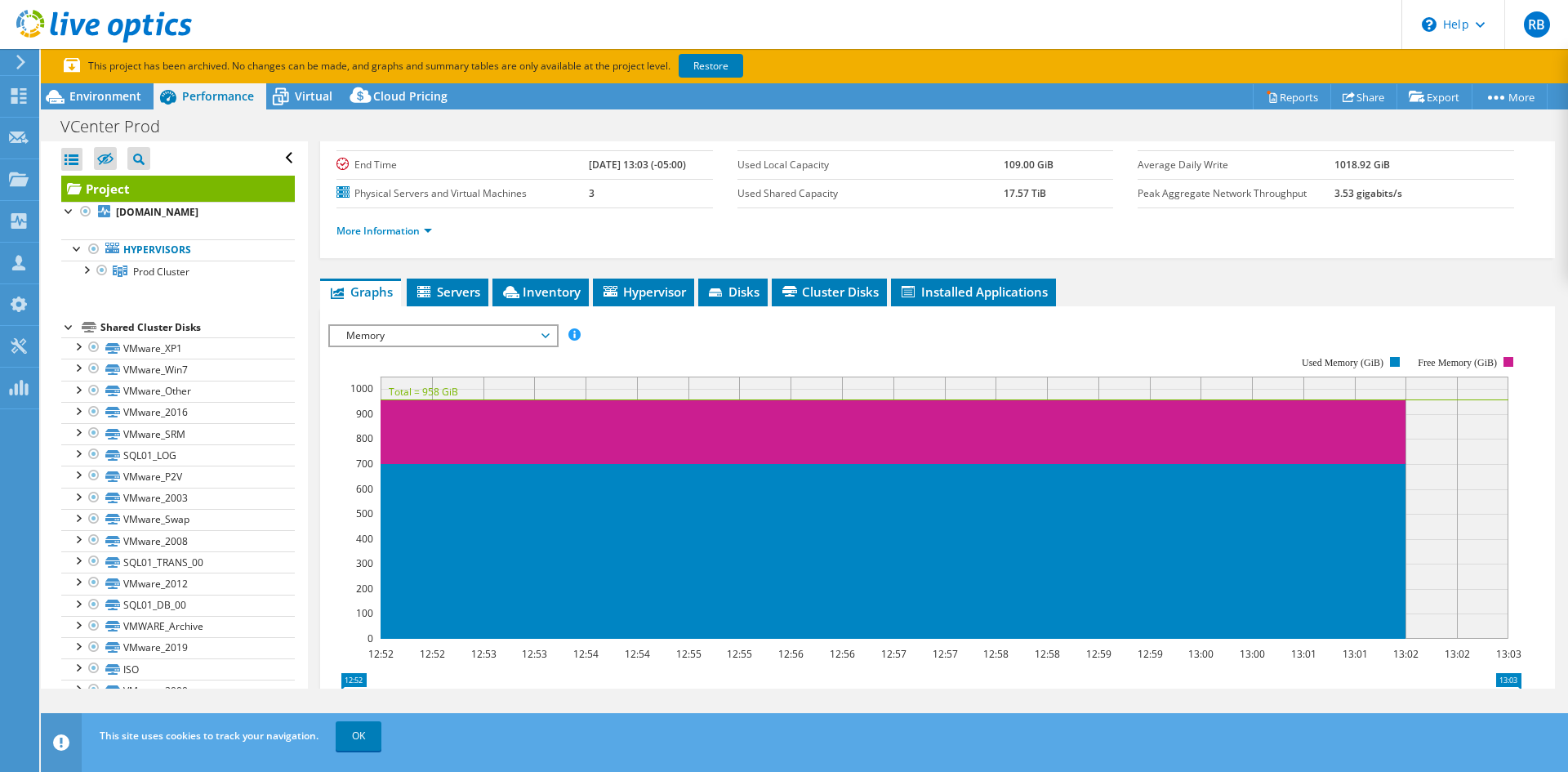
click at [544, 333] on span "Memory" at bounding box center [443, 336] width 210 height 20
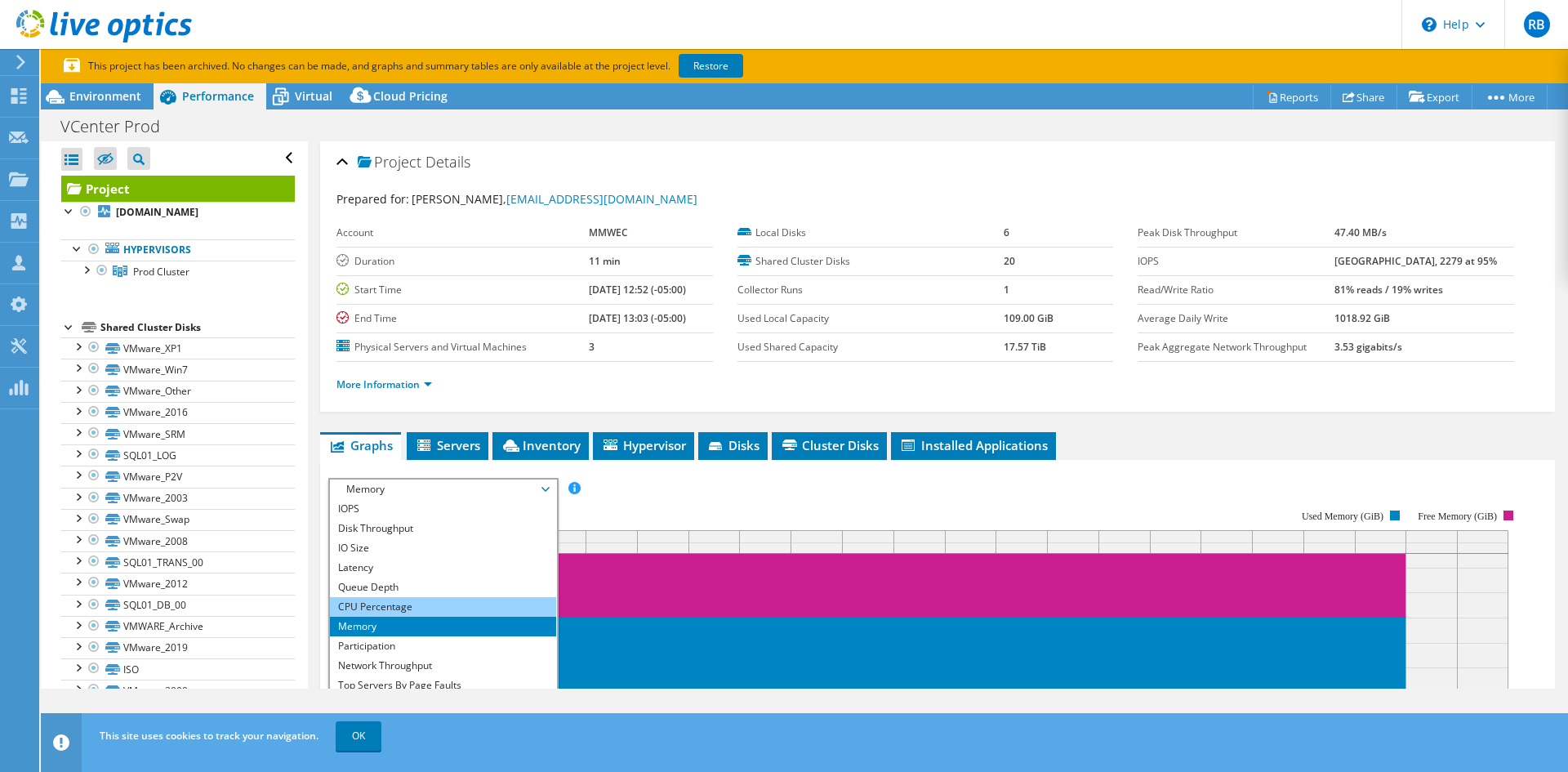
scroll to position [159, 0]
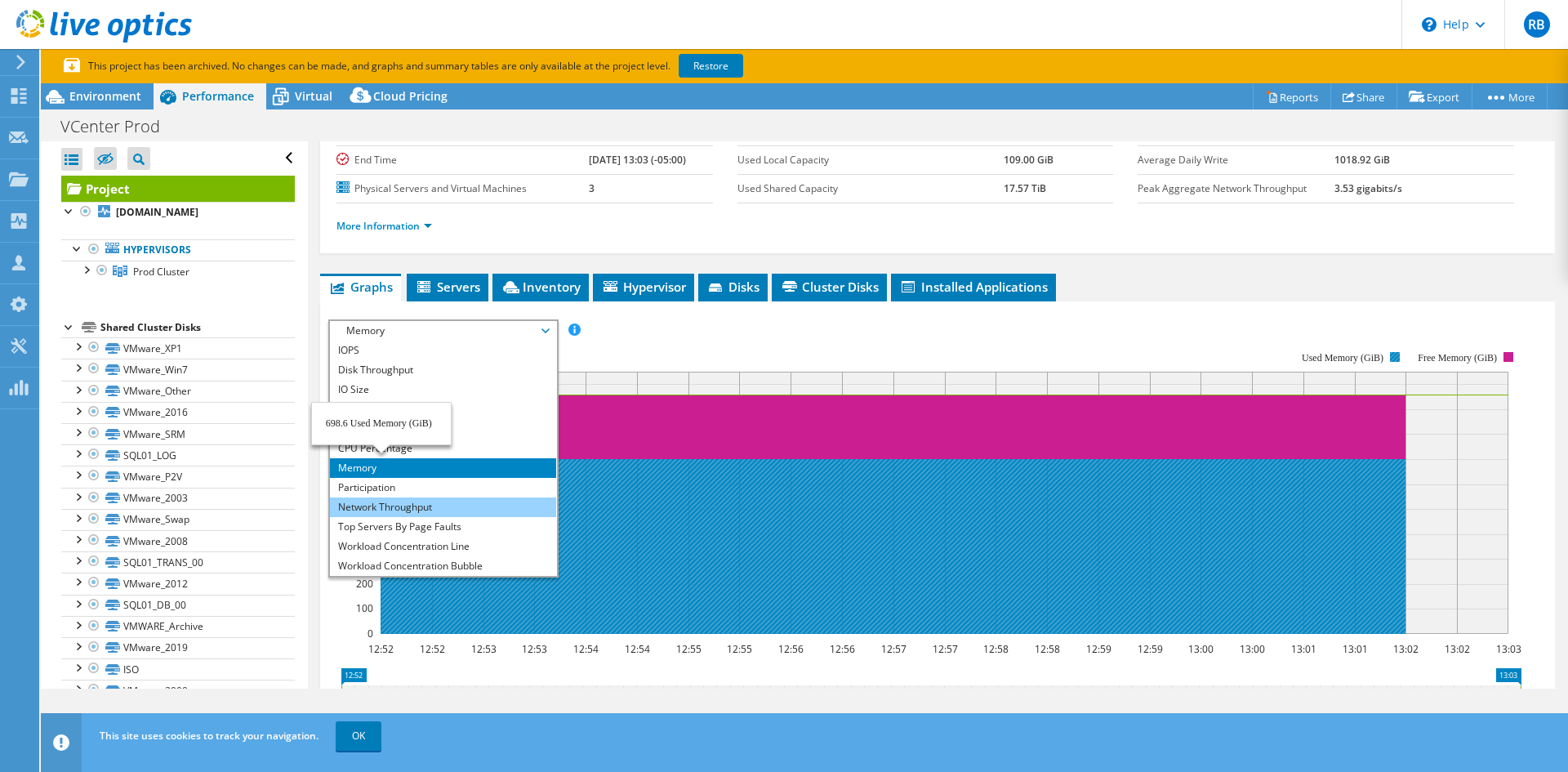
click at [467, 505] on li "Network Throughput" at bounding box center [443, 508] width 226 height 20
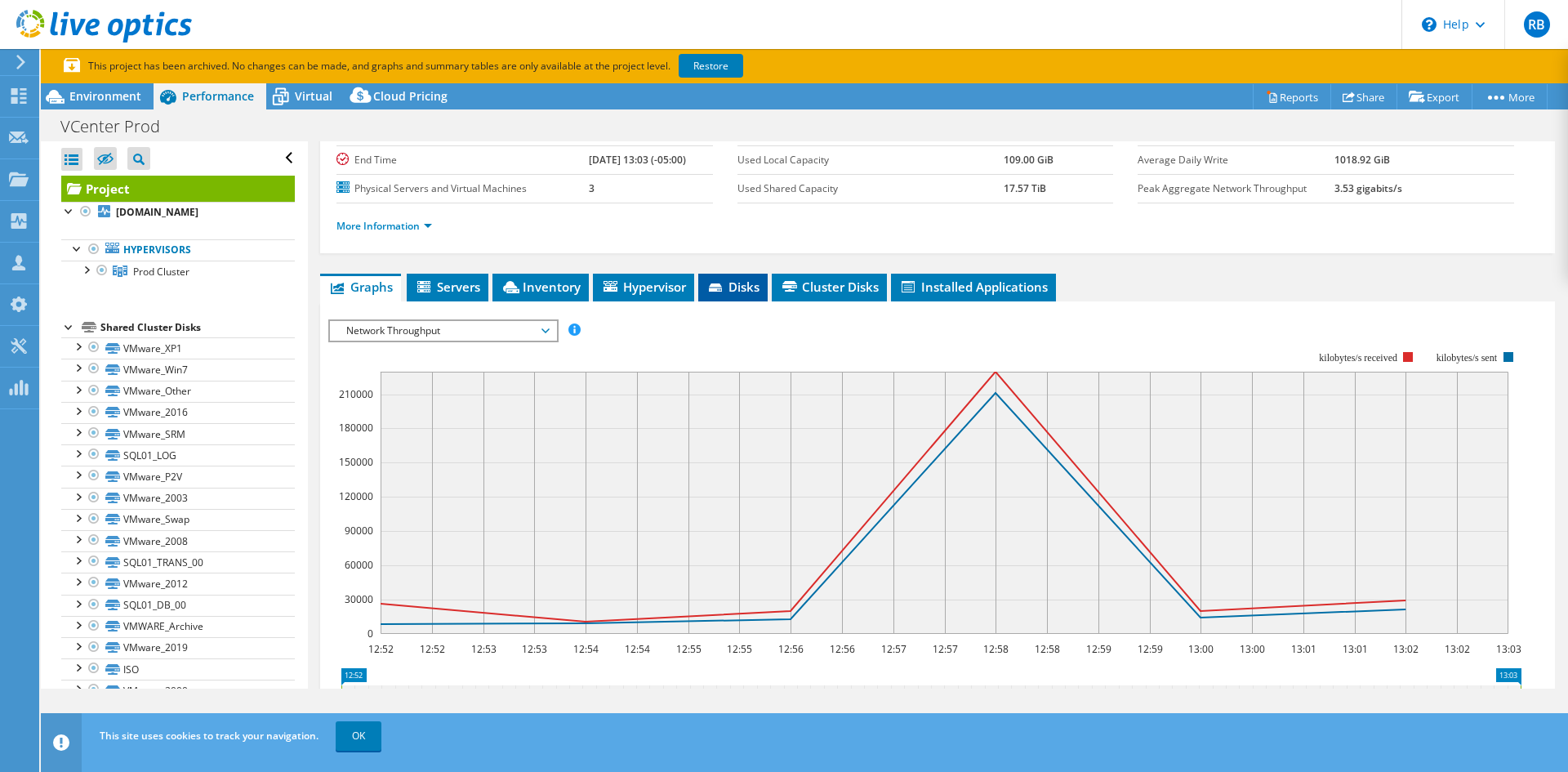
click at [748, 291] on span "Disks" at bounding box center [733, 287] width 53 height 17
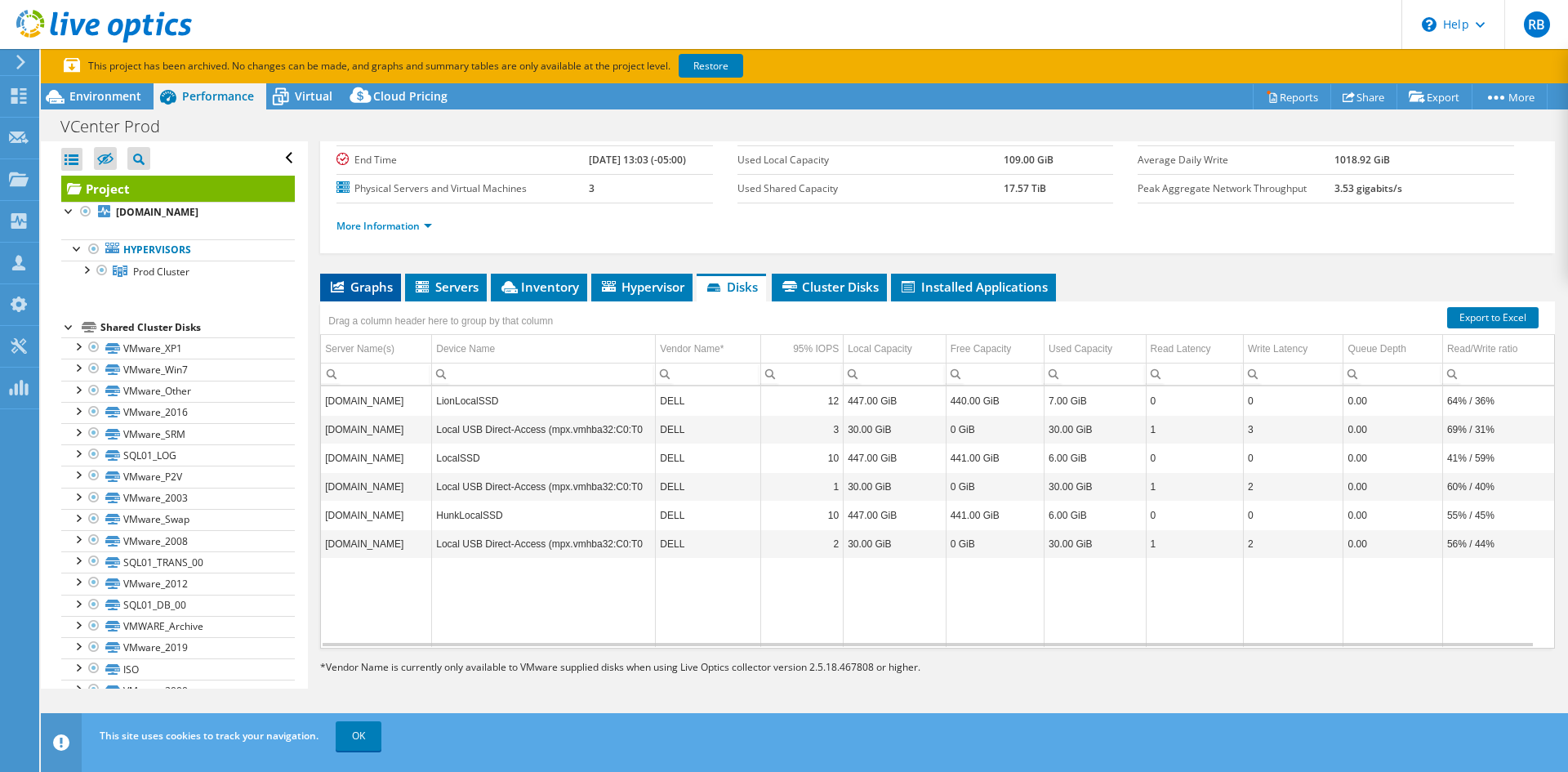
click at [343, 283] on icon at bounding box center [337, 287] width 13 height 12
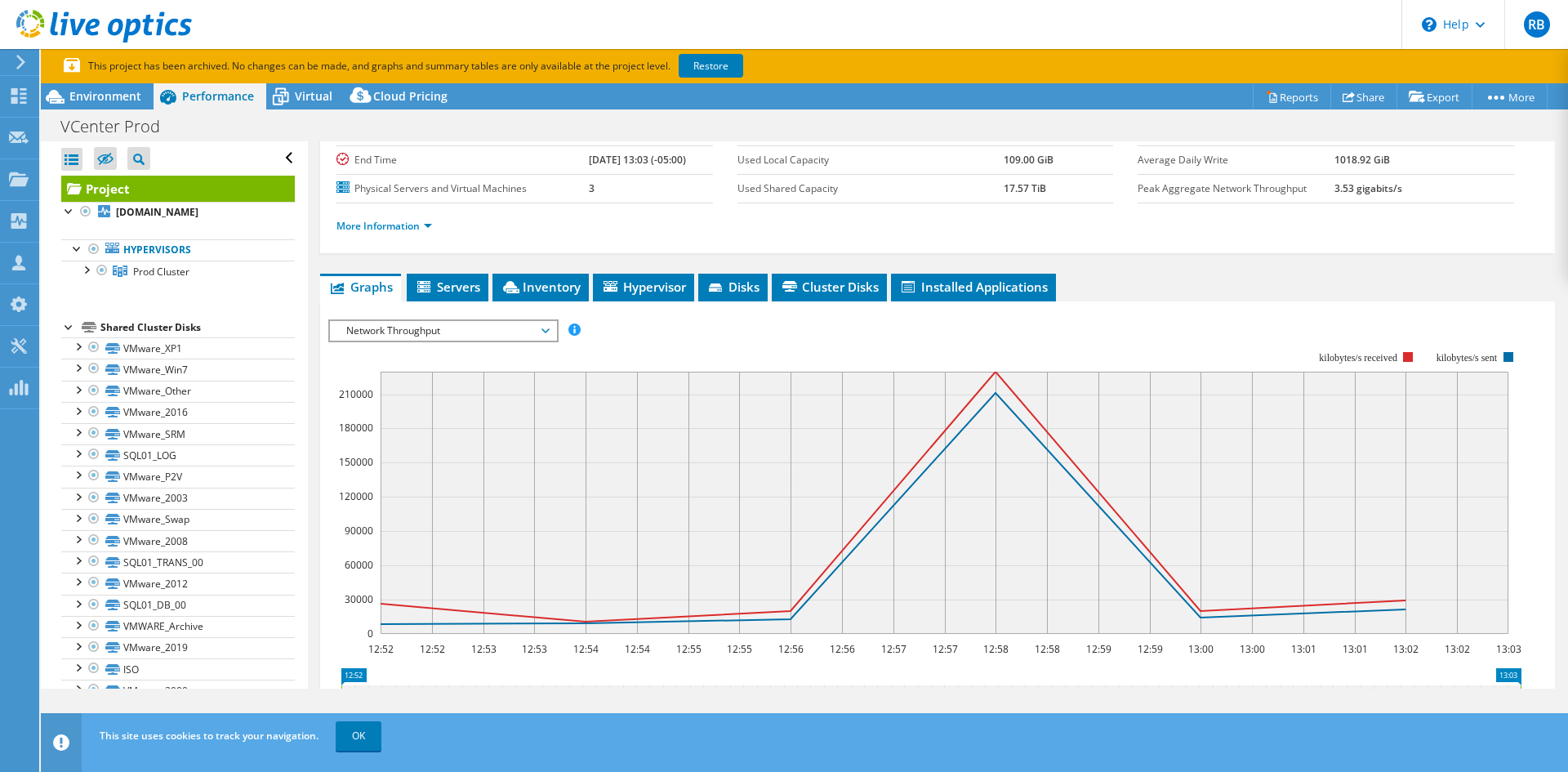
click at [541, 327] on span "Network Throughput" at bounding box center [443, 331] width 210 height 20
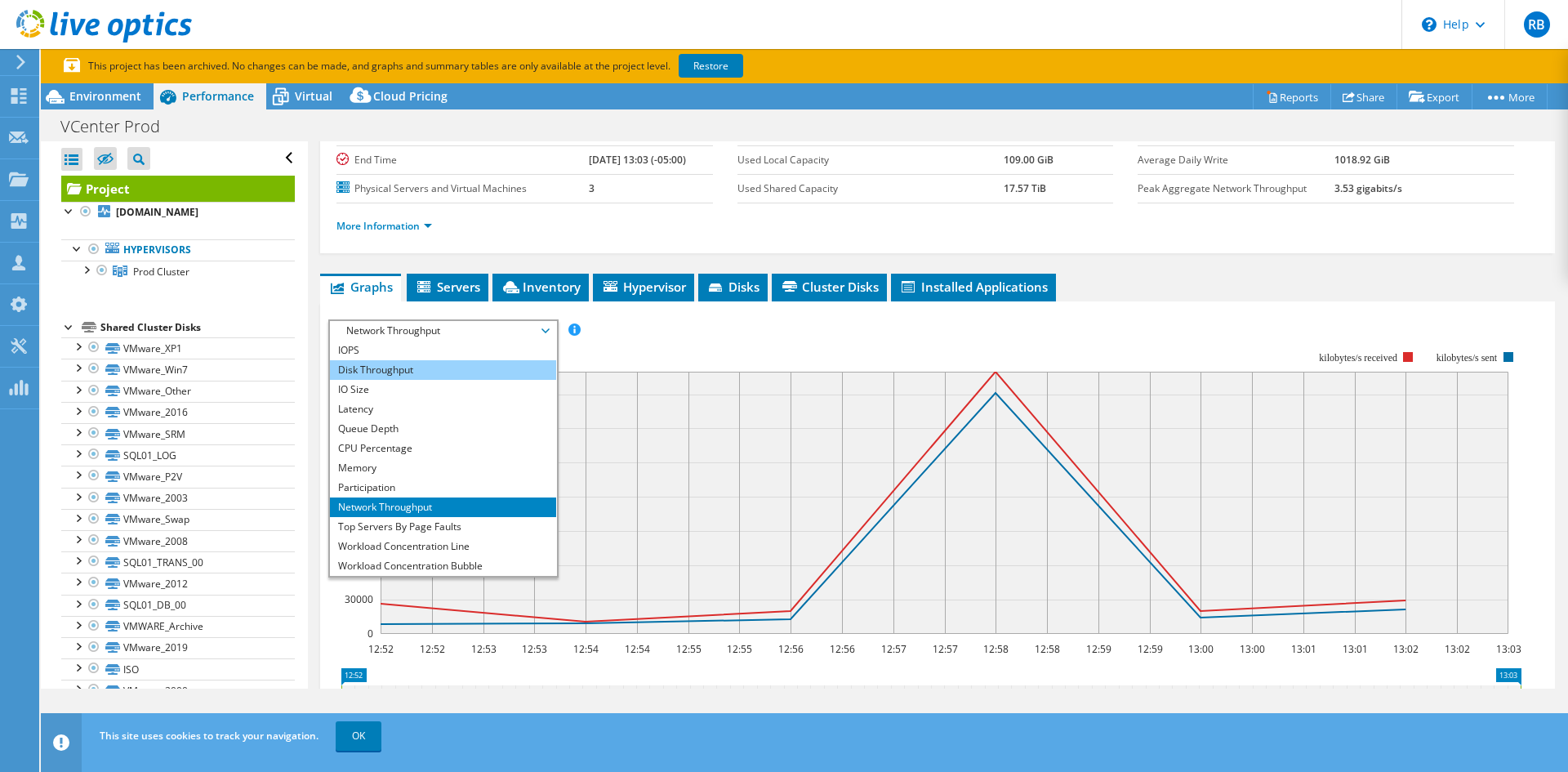
click at [482, 365] on li "Disk Throughput" at bounding box center [443, 371] width 226 height 20
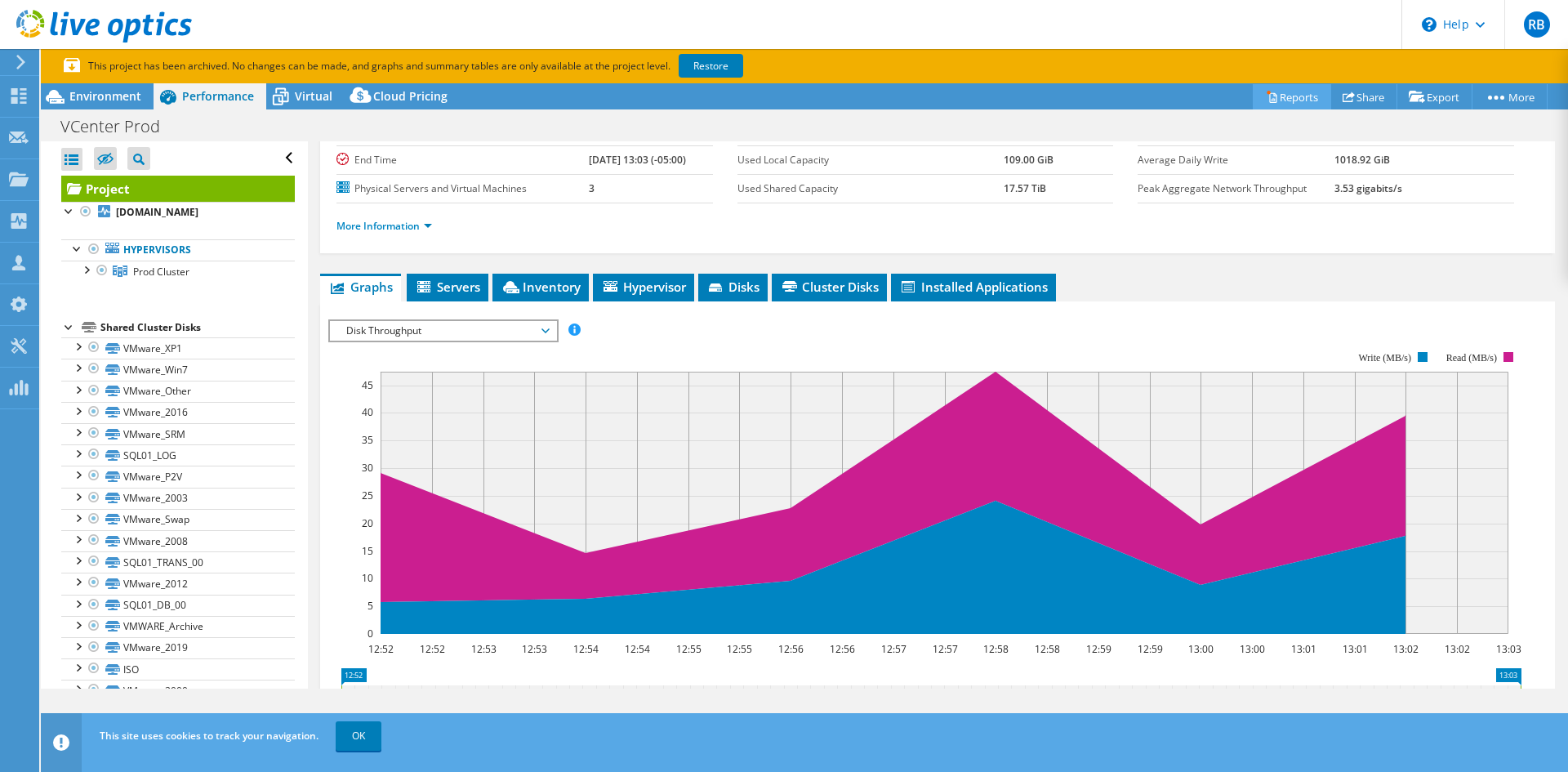
click at [1280, 97] on link "Reports" at bounding box center [1291, 96] width 78 height 25
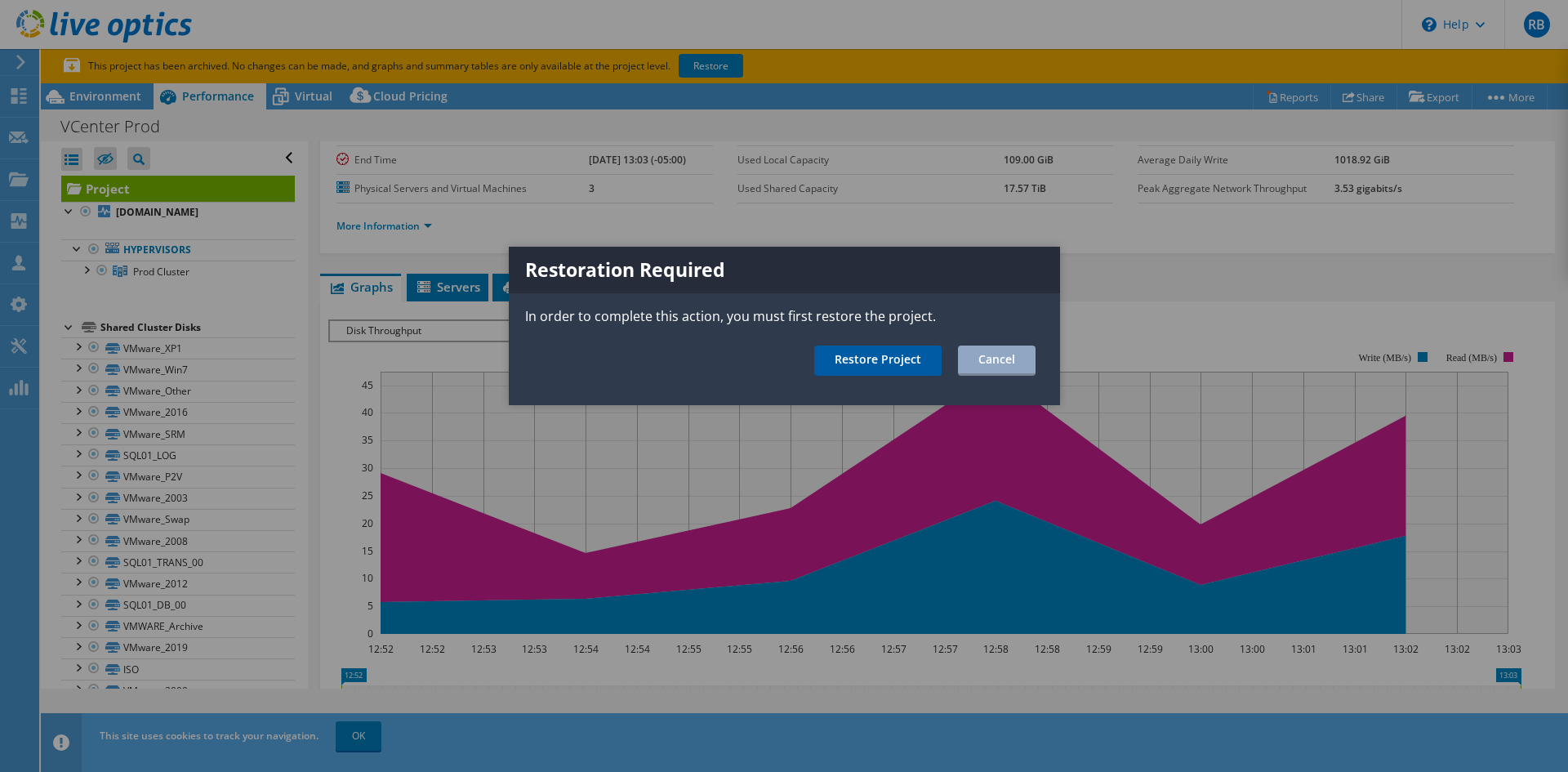
click at [880, 355] on link "Restore Project" at bounding box center [877, 361] width 127 height 30
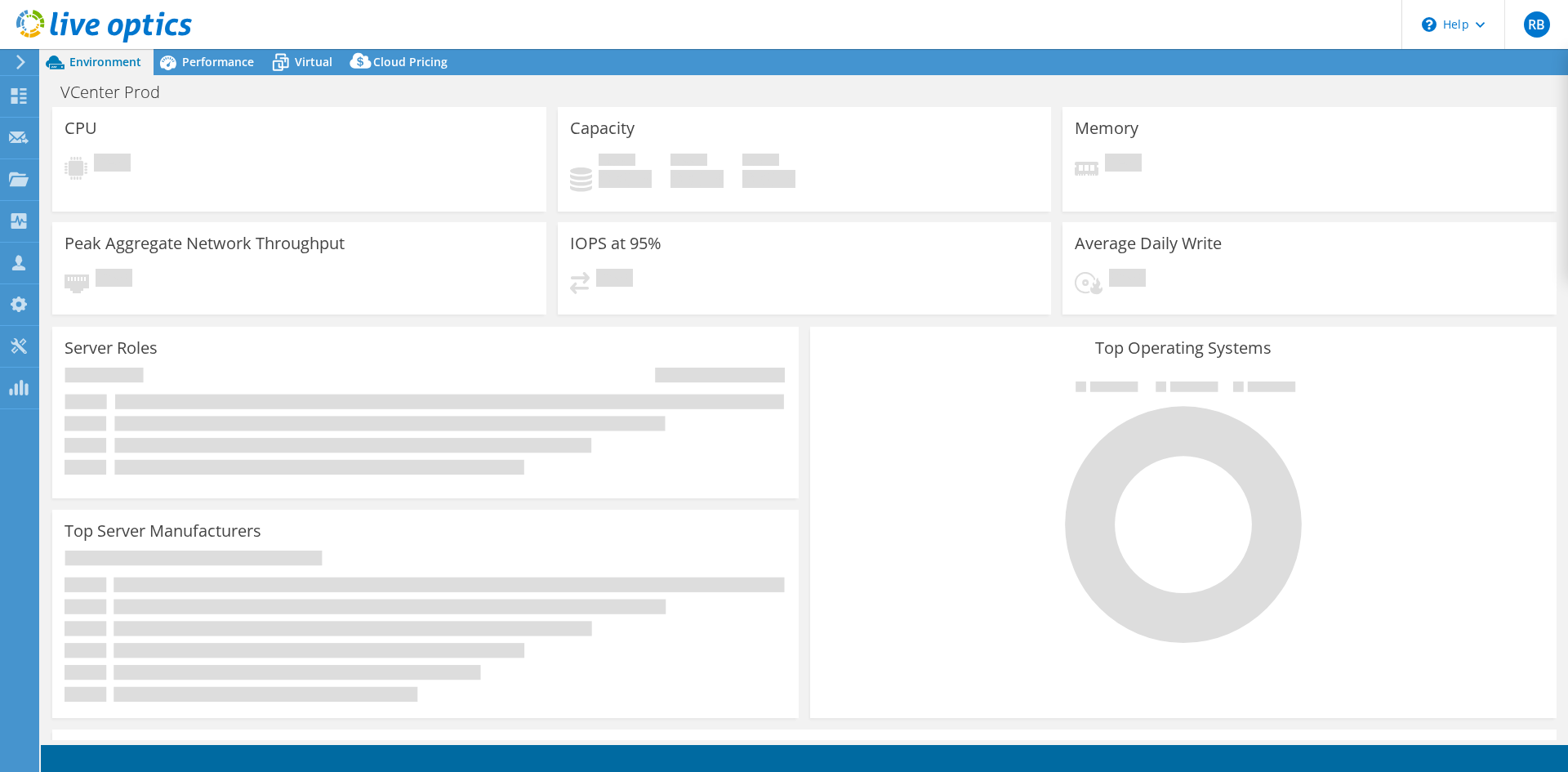
select select "USD"
